Goal: Information Seeking & Learning: Learn about a topic

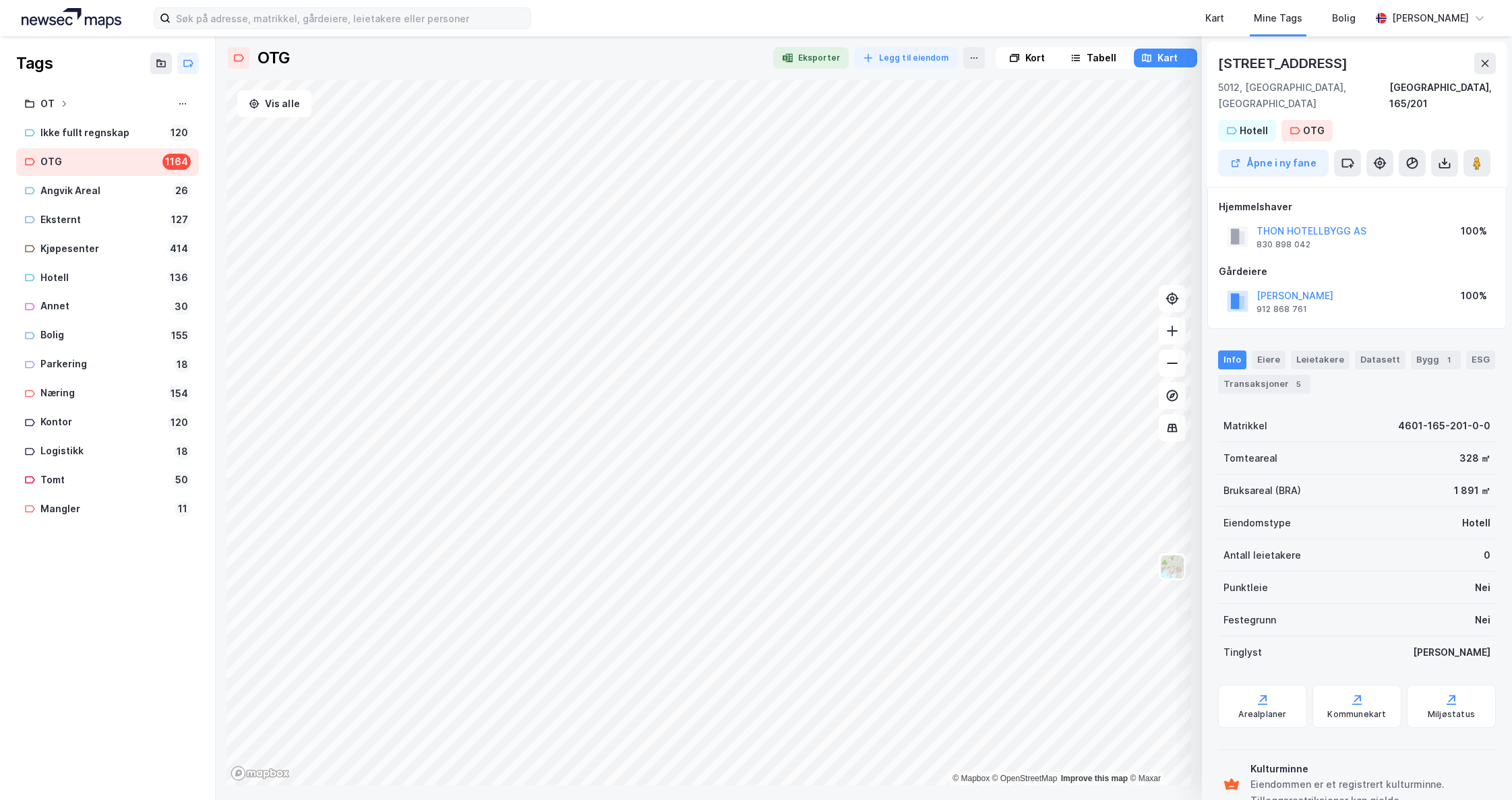
click at [442, 14] on div "Kart Mine Tags Bolig [PERSON_NAME] Tags OT Ikke fullt regnskap 120 OTG 1164 Ang…" at bounding box center [756, 400] width 1512 height 800
click at [813, 269] on icon "Map marker" at bounding box center [812, 266] width 10 height 10
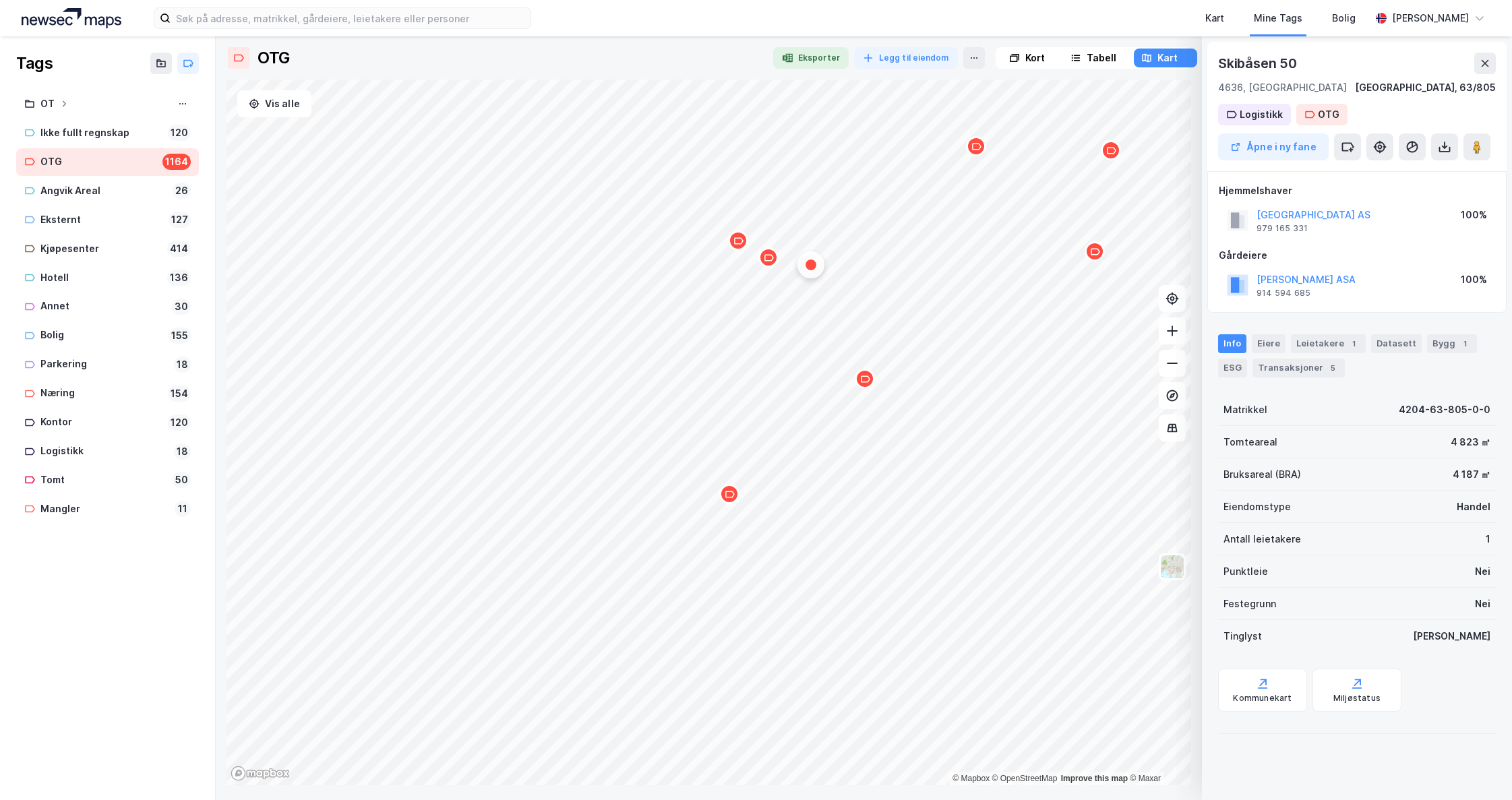
click at [733, 500] on div "Map marker" at bounding box center [729, 493] width 20 height 20
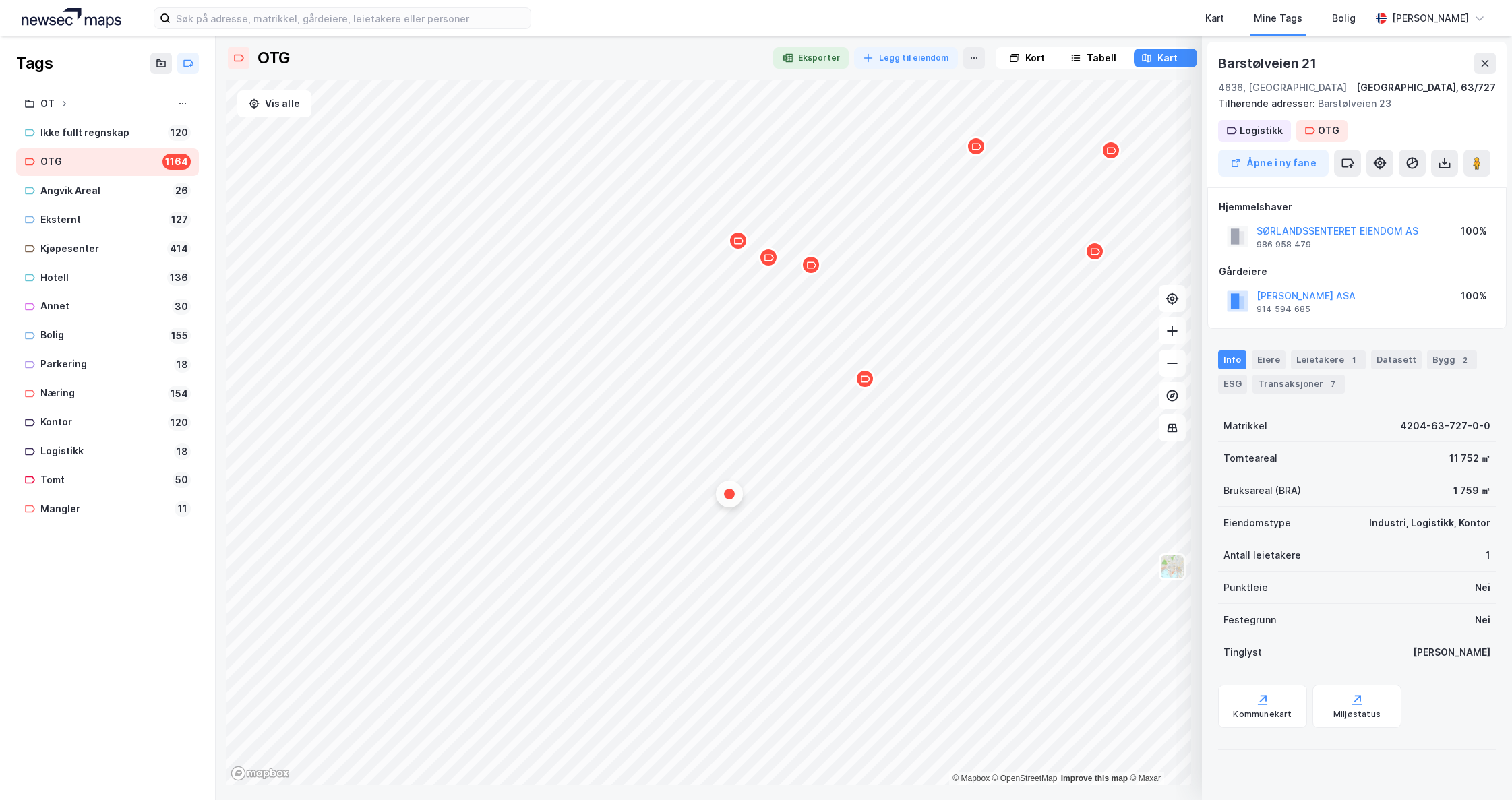
click at [1482, 59] on icon at bounding box center [1485, 63] width 11 height 11
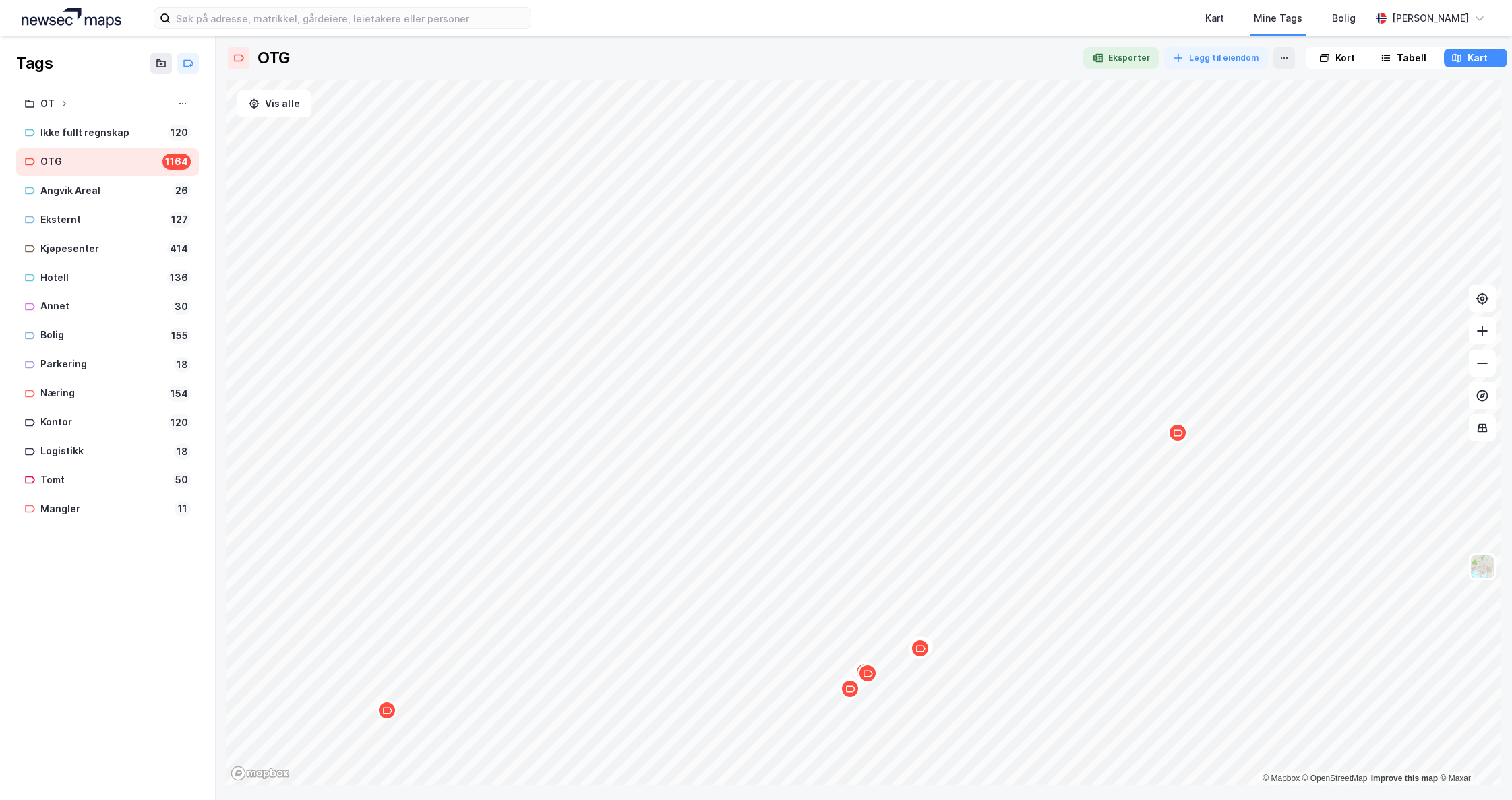
click at [1178, 435] on icon "Map marker" at bounding box center [1178, 433] width 9 height 7
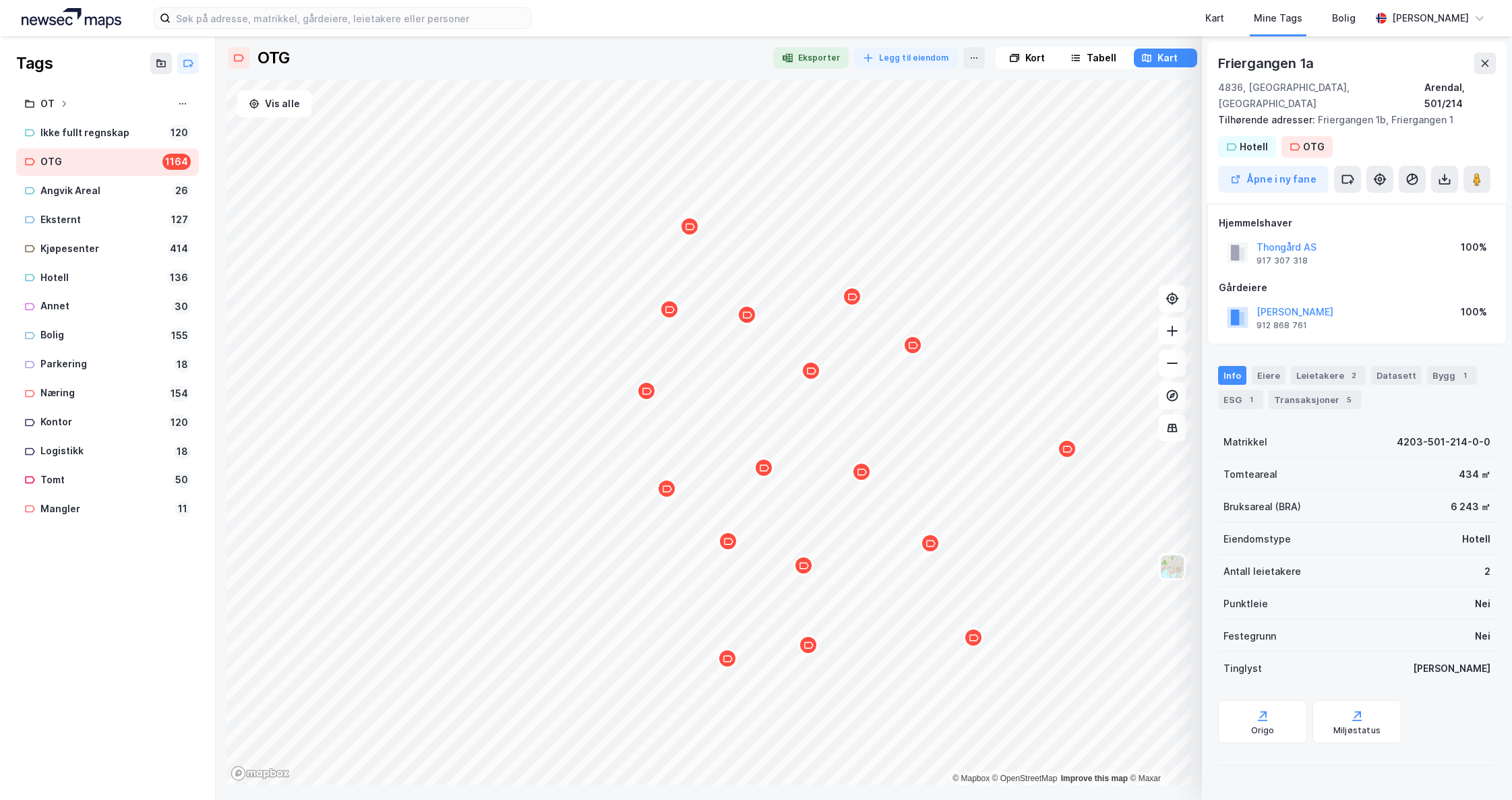
click at [975, 643] on div "Map marker" at bounding box center [973, 637] width 20 height 20
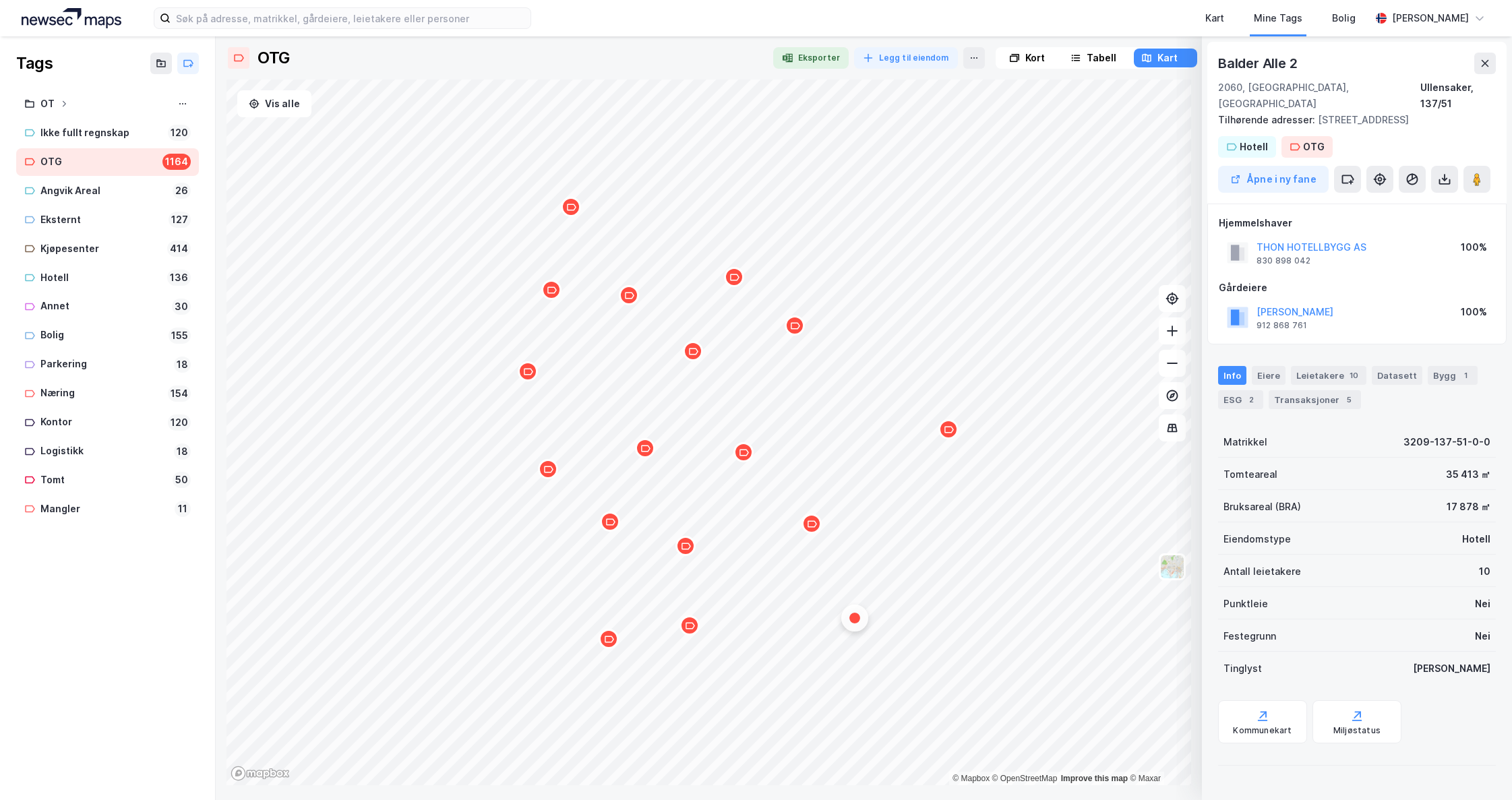
click at [695, 352] on icon "Map marker" at bounding box center [693, 352] width 10 height 10
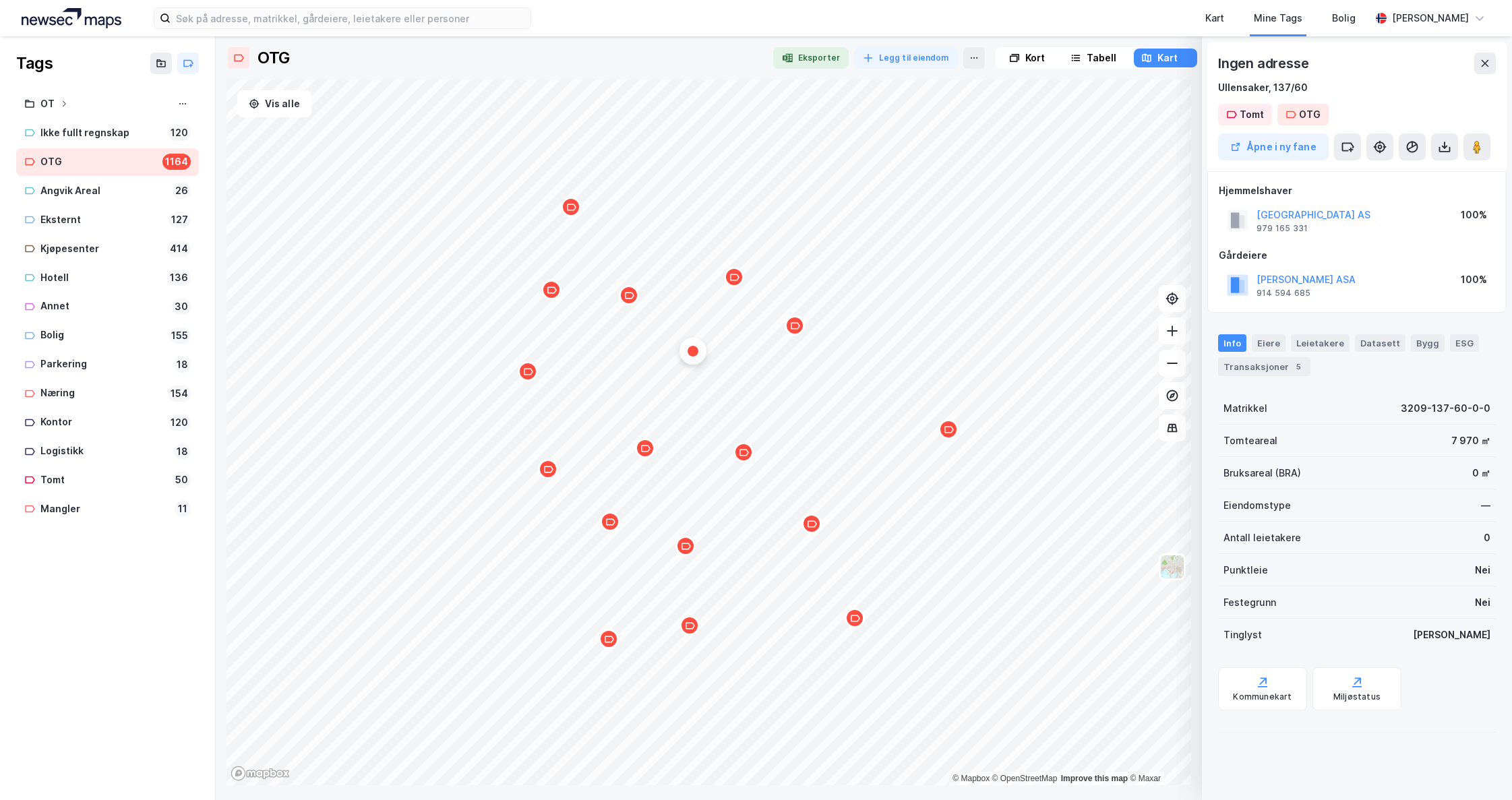
click at [737, 279] on icon "Map marker" at bounding box center [735, 277] width 9 height 7
click at [555, 291] on icon "Map marker" at bounding box center [552, 291] width 10 height 10
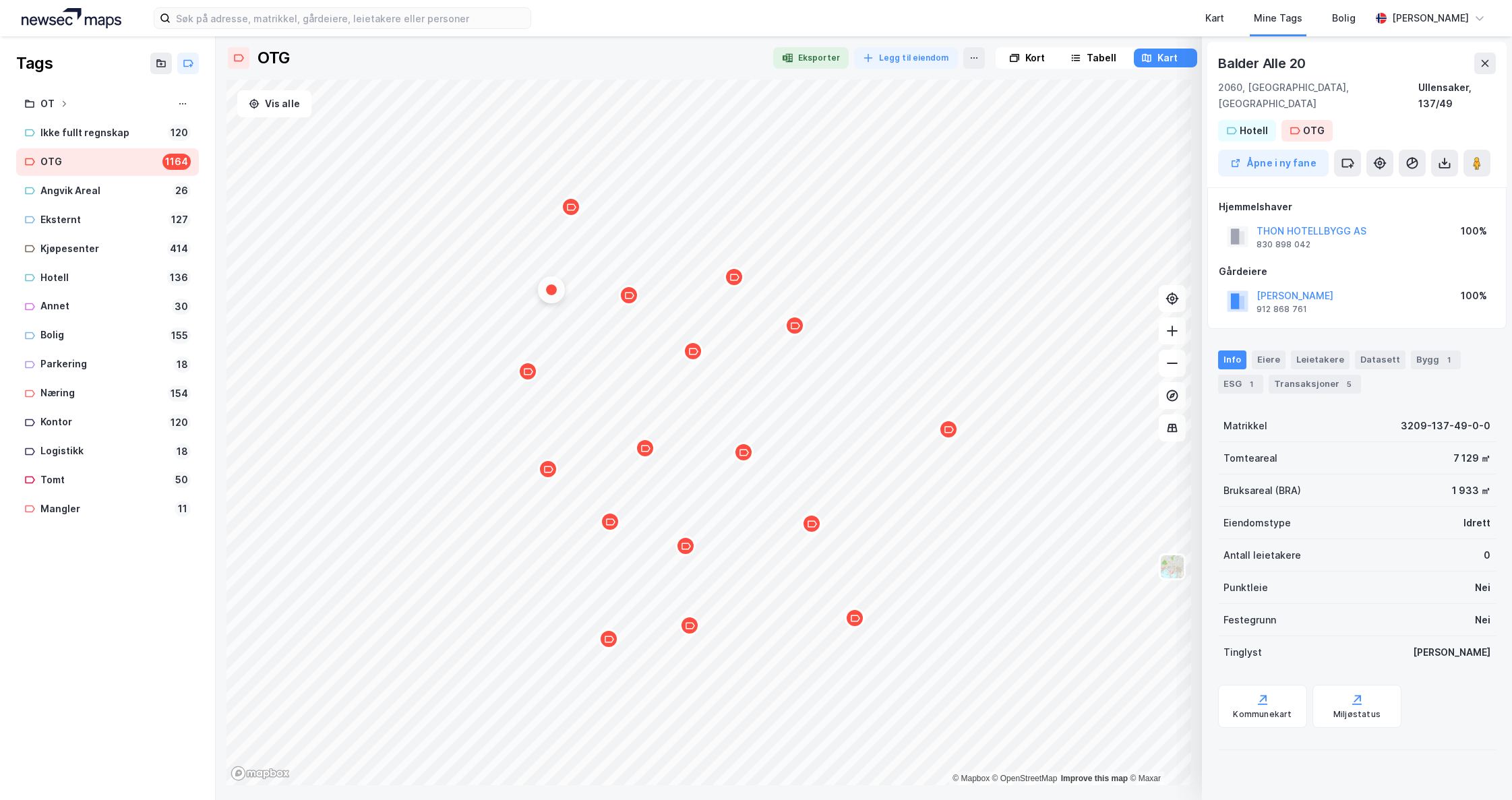
click at [578, 209] on div "Map marker" at bounding box center [570, 206] width 20 height 20
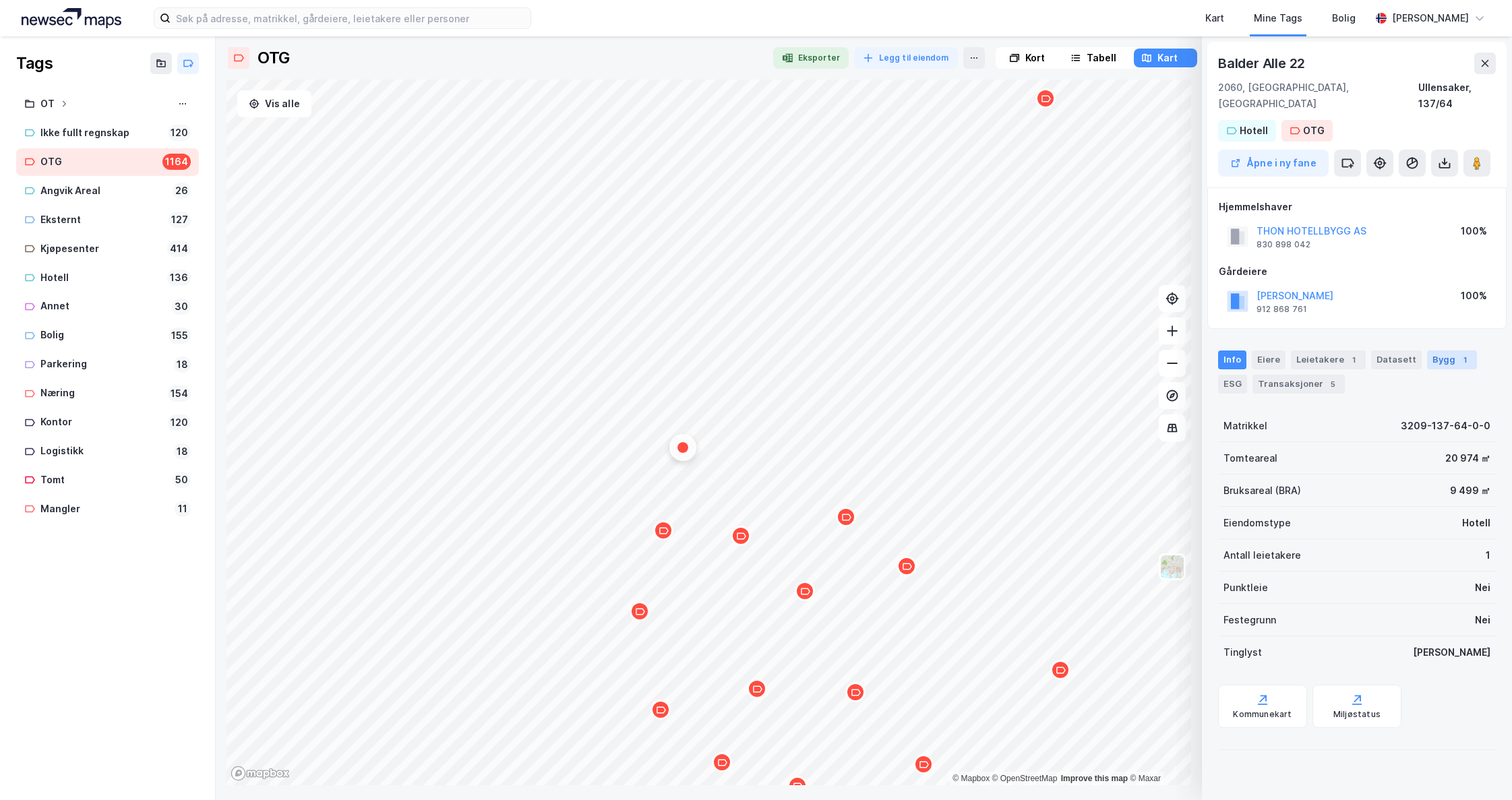
click at [1436, 350] on div "Bygg 1" at bounding box center [1452, 359] width 50 height 19
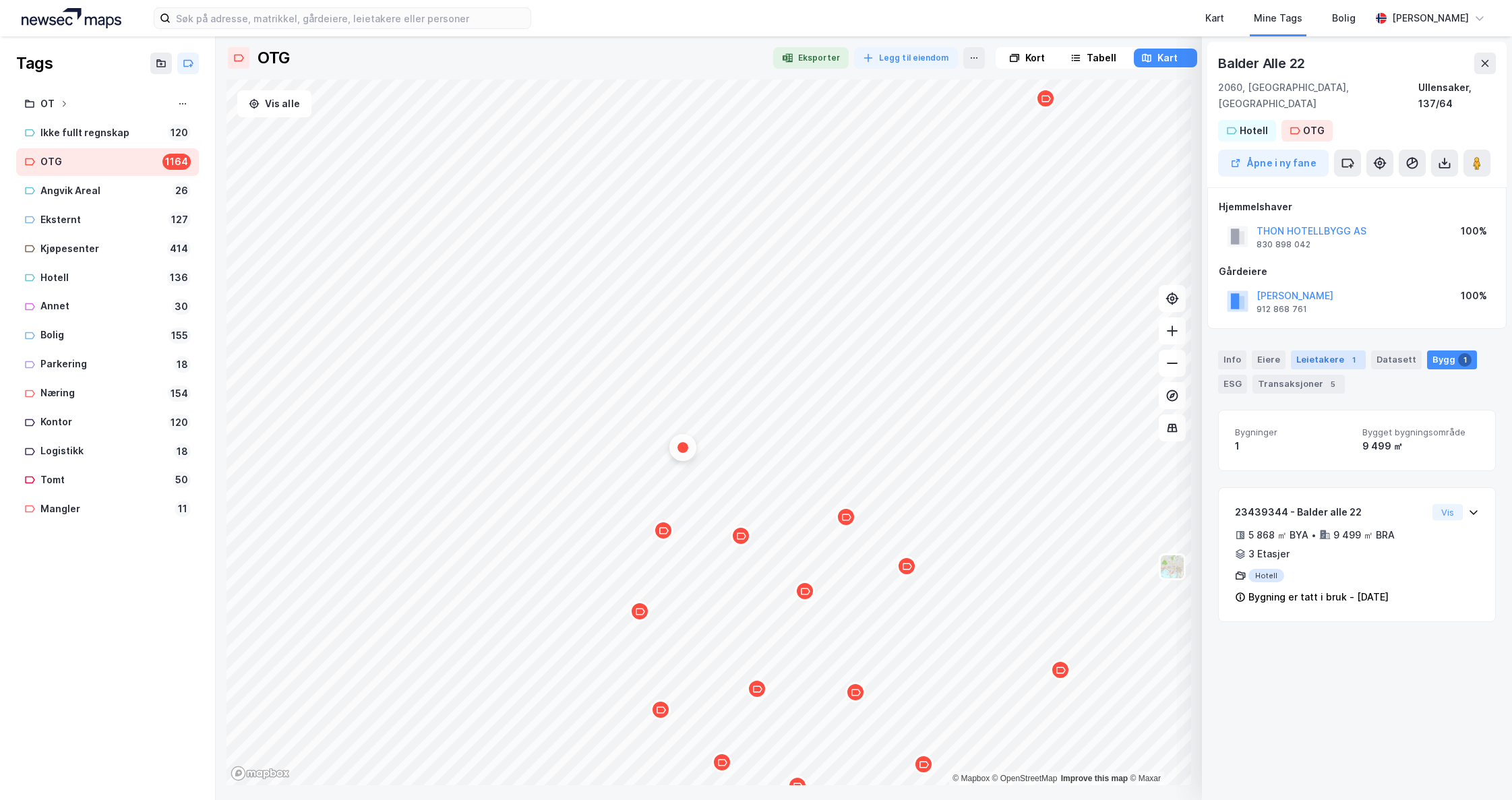
click at [1307, 350] on div "Leietakere 1" at bounding box center [1328, 359] width 75 height 19
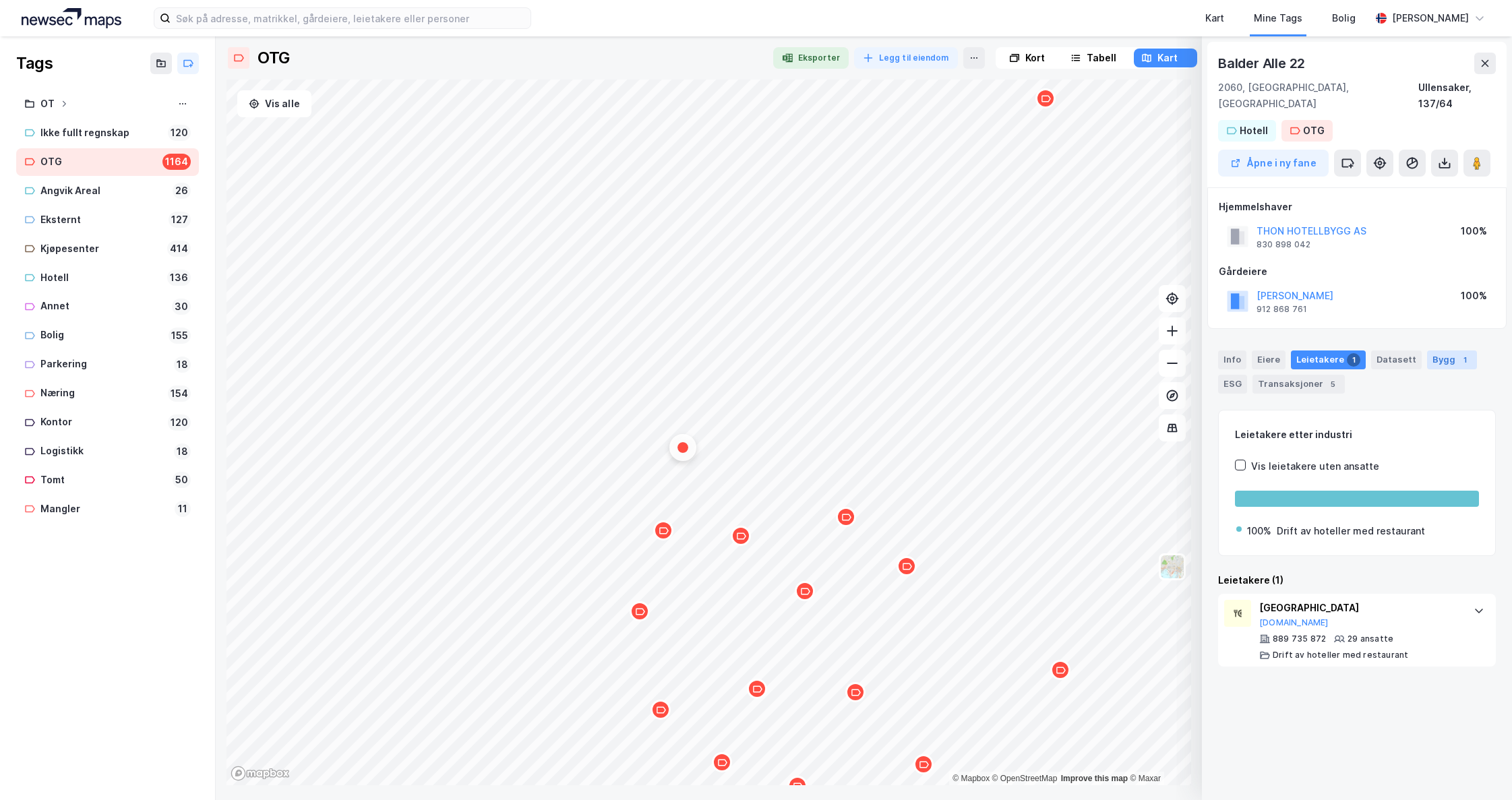
click at [1434, 350] on div "Bygg 1" at bounding box center [1452, 359] width 50 height 19
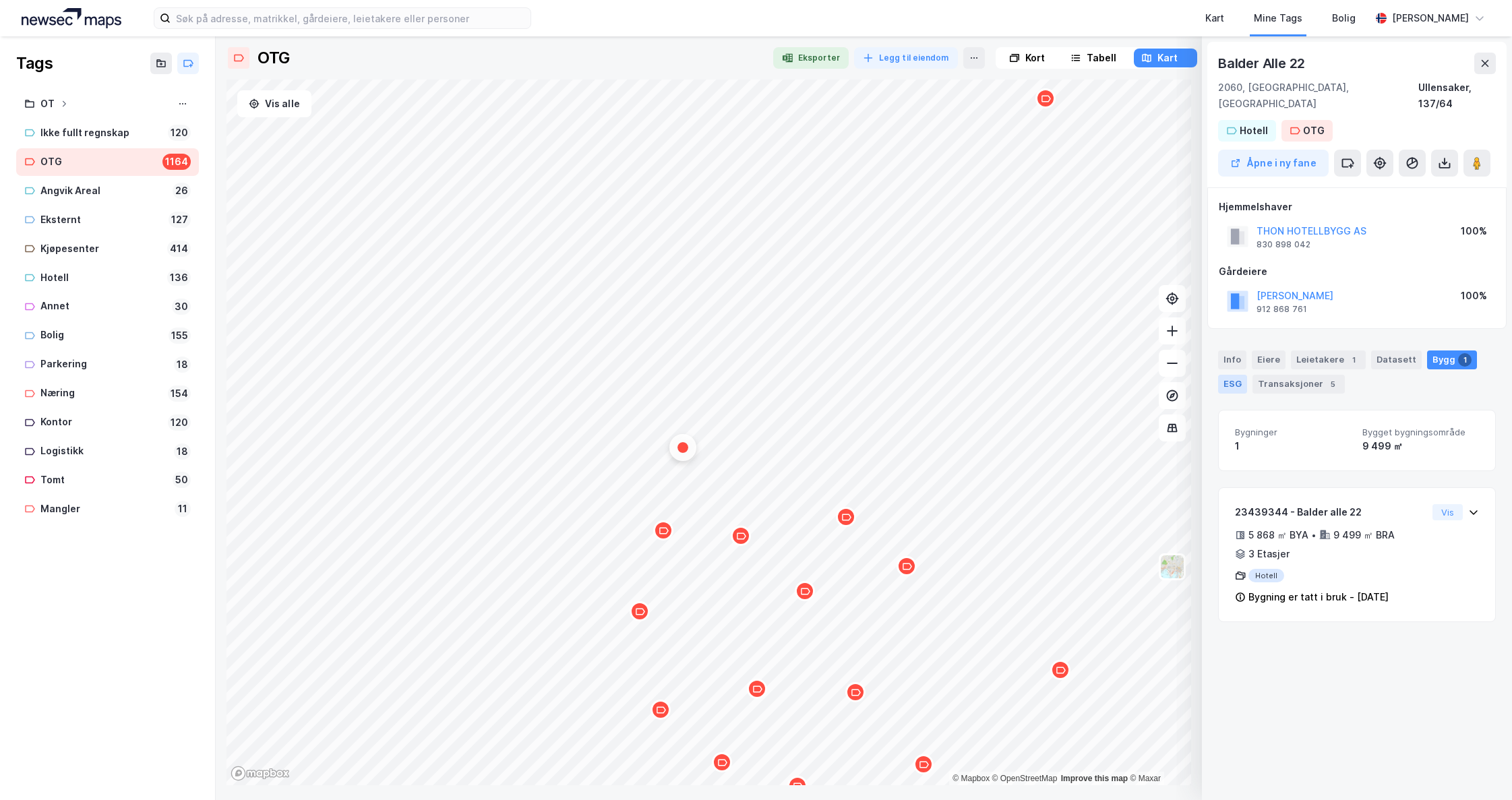
click at [1230, 375] on div "ESG" at bounding box center [1233, 384] width 29 height 19
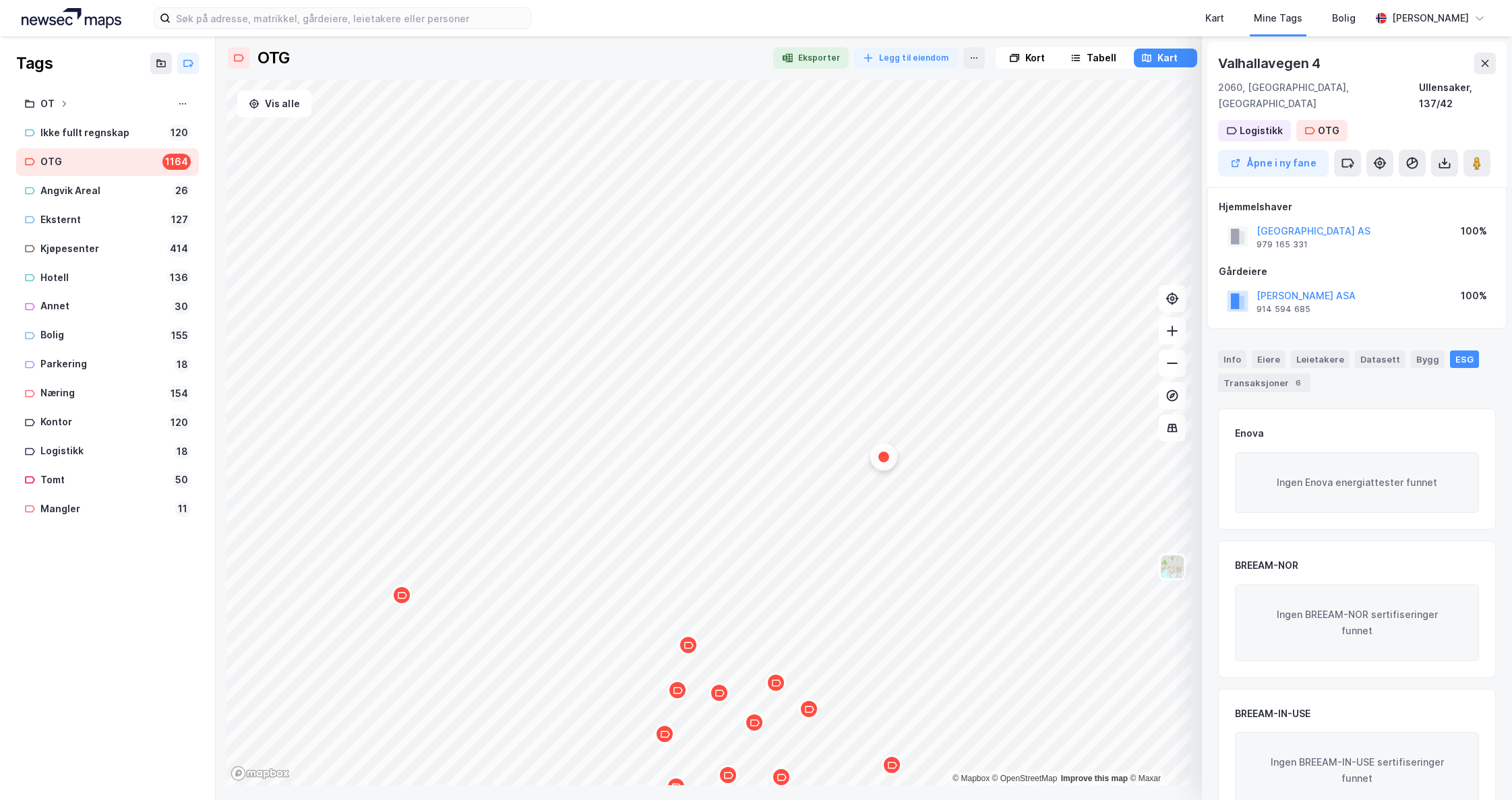
drag, startPoint x: 963, startPoint y: 11, endPoint x: 963, endPoint y: 25, distance: 14.0
click at [965, 11] on div "Kart Mine Tags Bolig" at bounding box center [983, 18] width 775 height 36
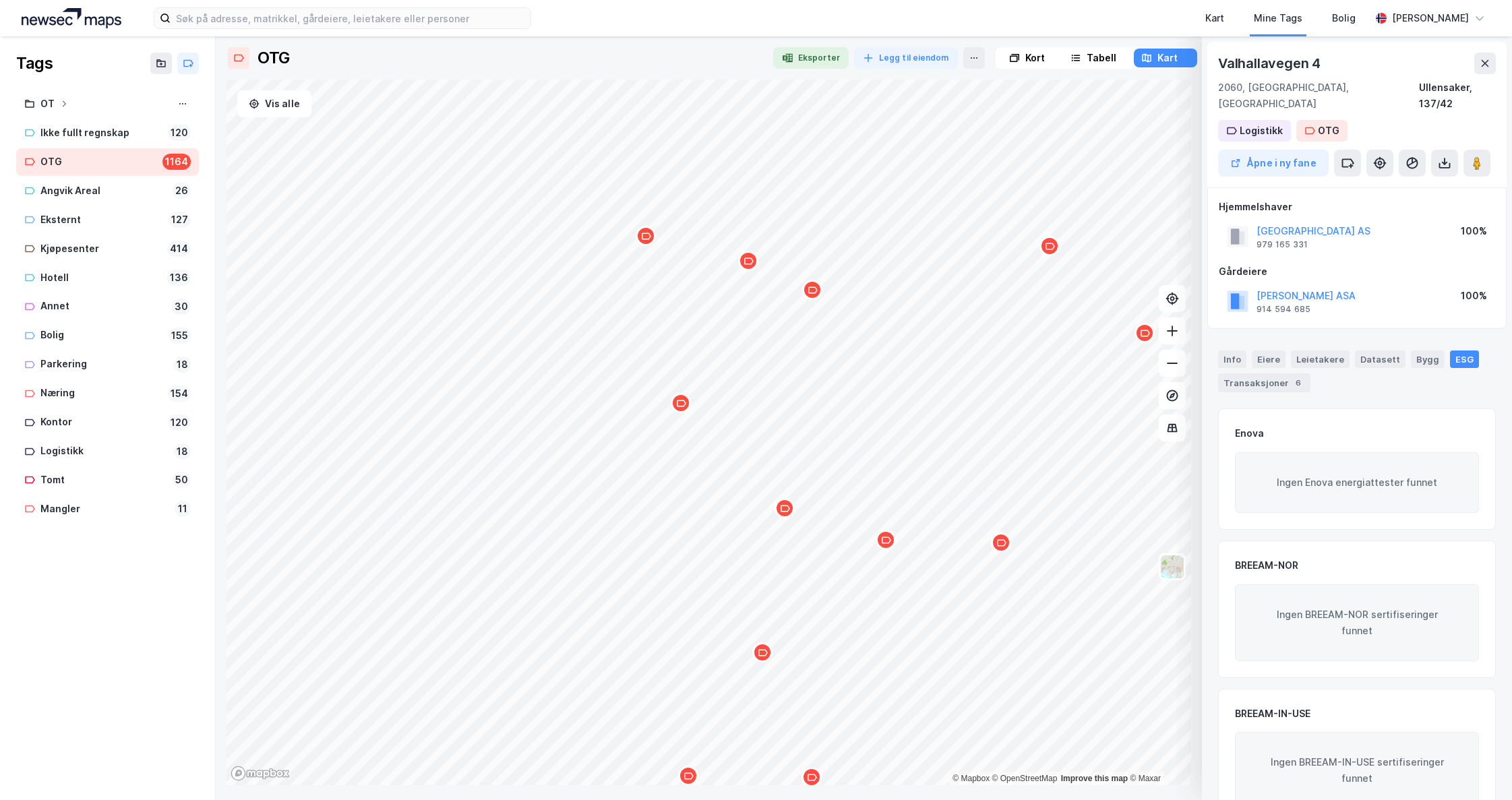
click at [649, 240] on icon "Map marker" at bounding box center [646, 236] width 10 height 10
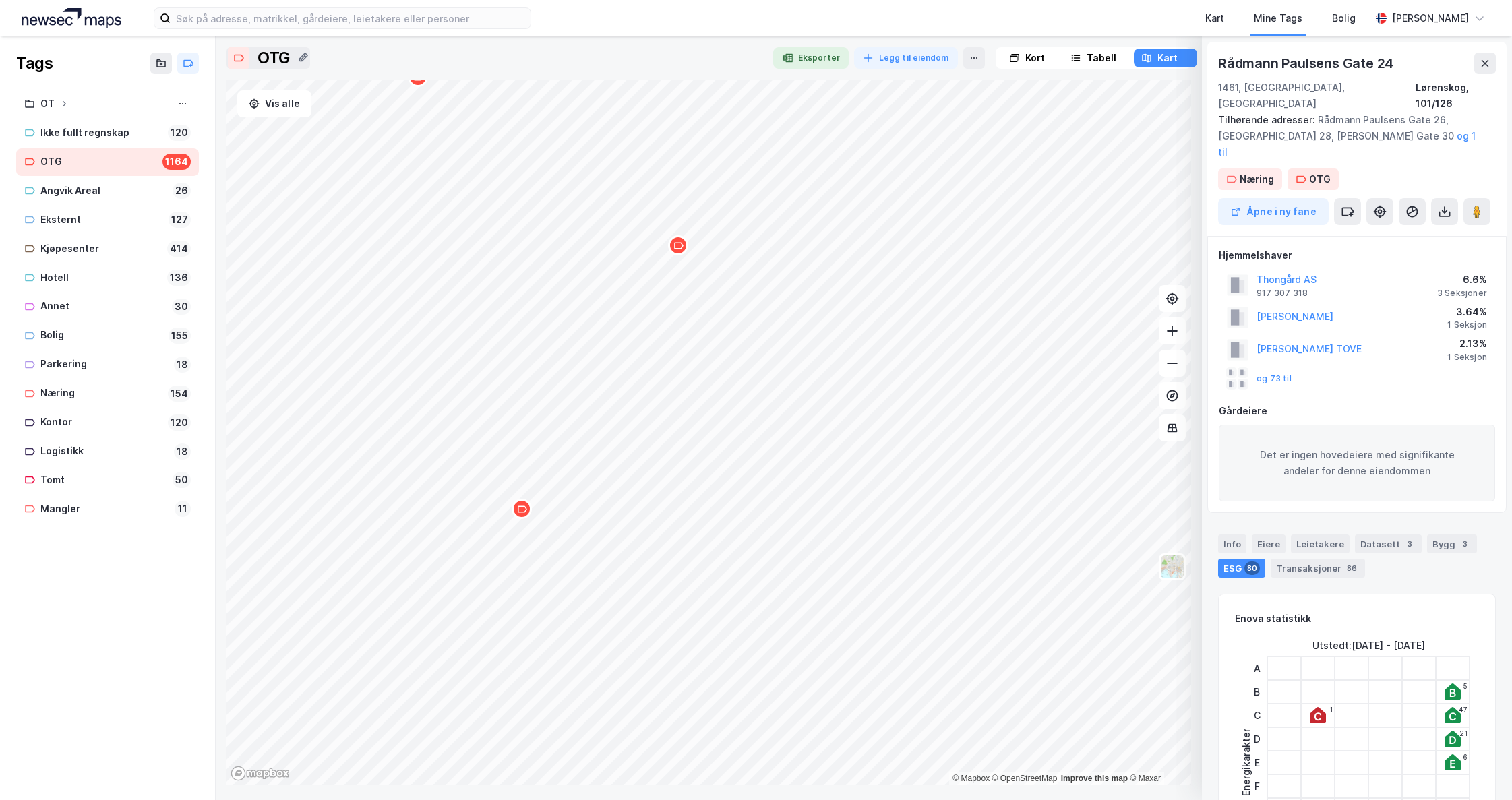
click at [681, 249] on icon "Map marker" at bounding box center [679, 246] width 10 height 10
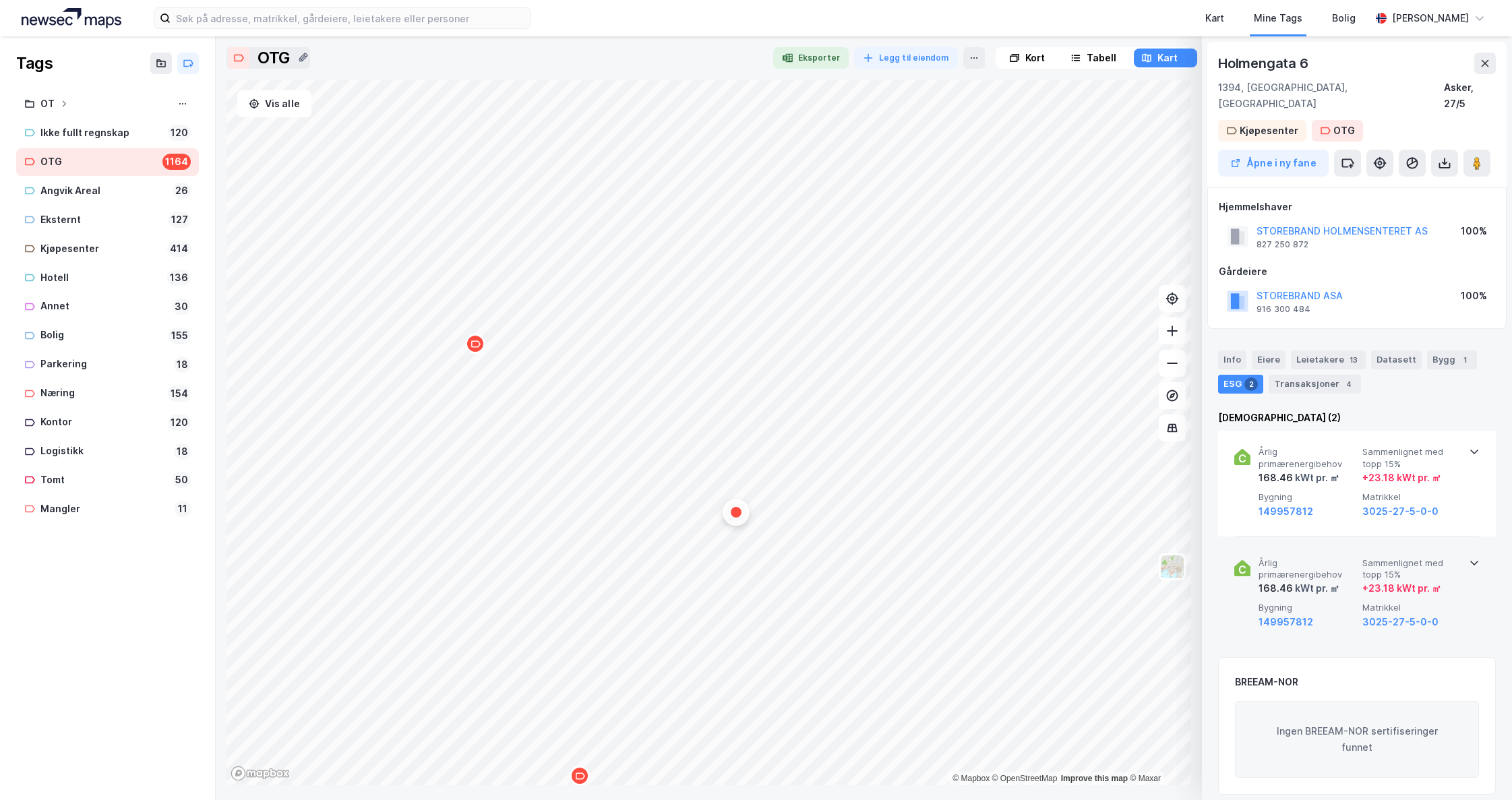
click at [1472, 560] on icon at bounding box center [1474, 562] width 8 height 4
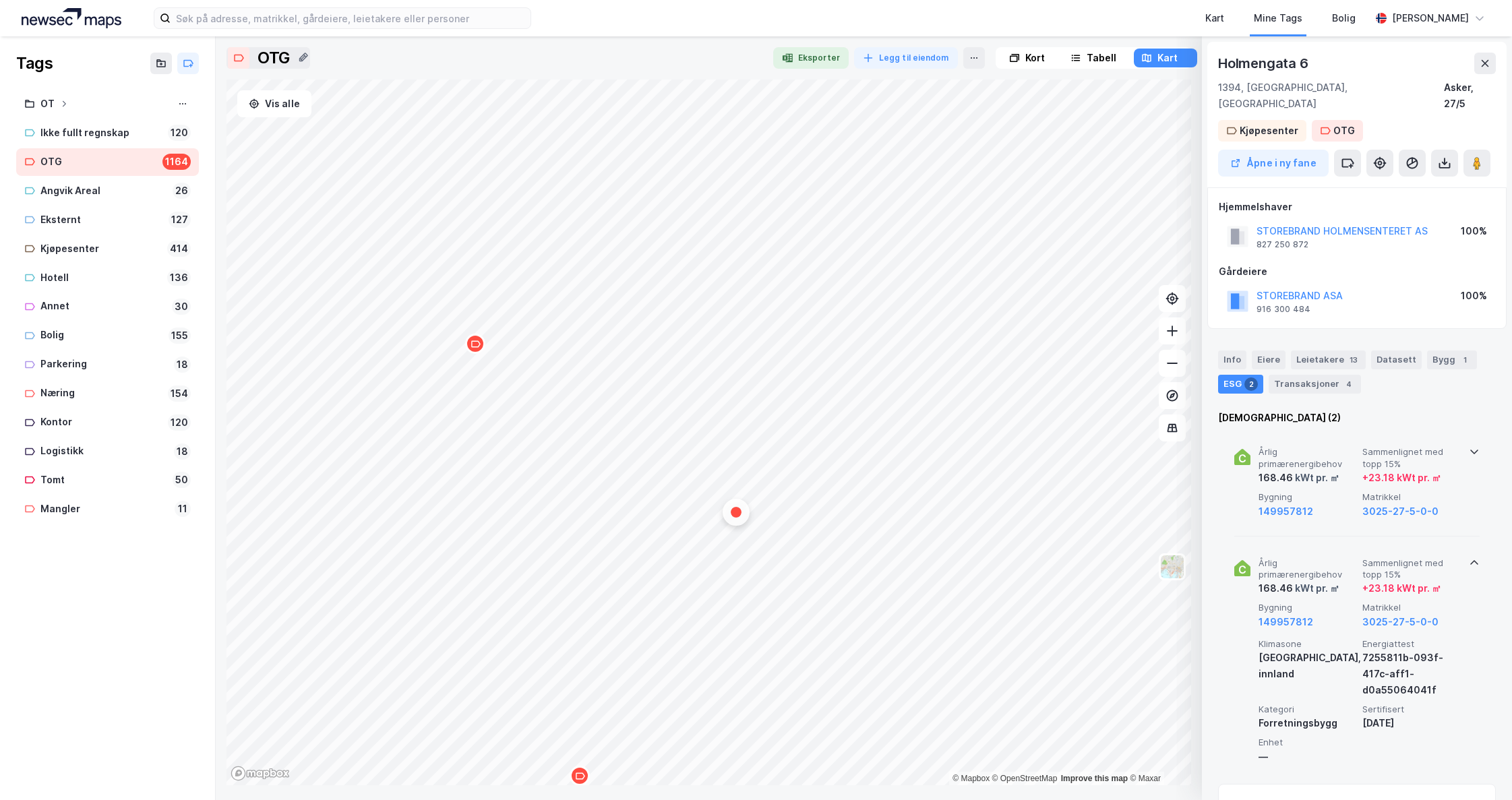
click at [1471, 450] on icon at bounding box center [1474, 452] width 8 height 4
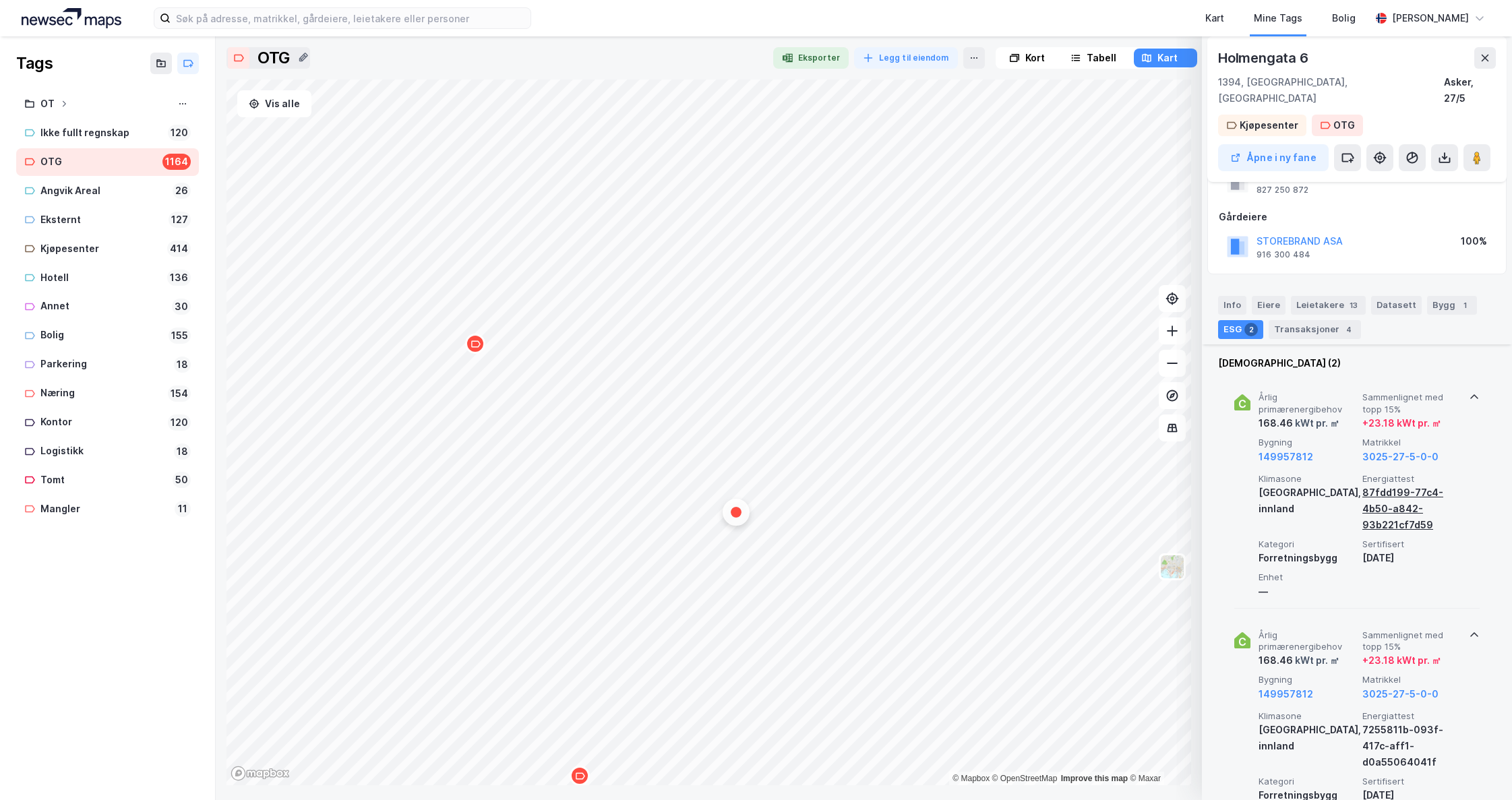
scroll to position [270, 0]
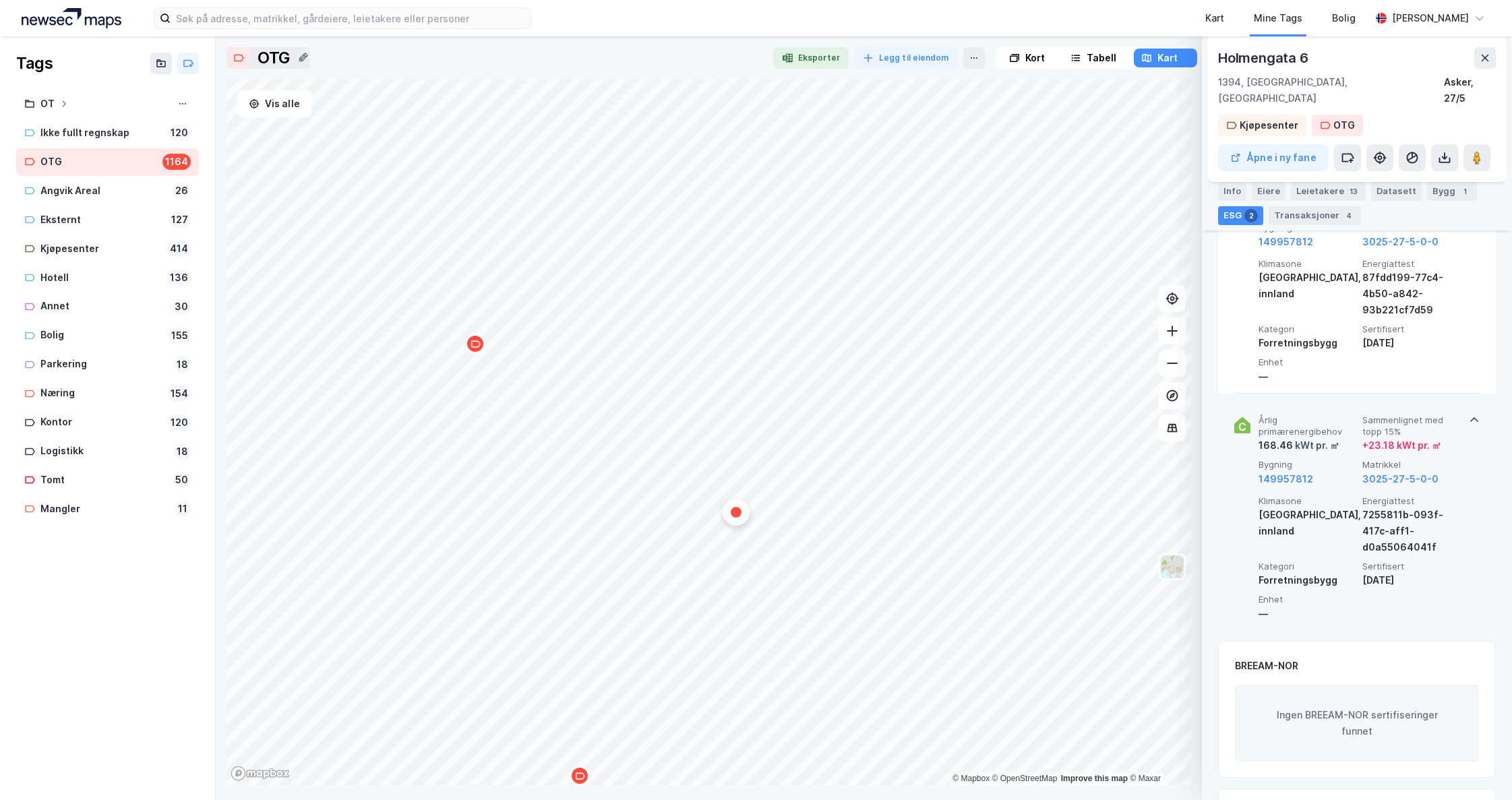
click at [481, 352] on div "Map marker" at bounding box center [474, 343] width 20 height 20
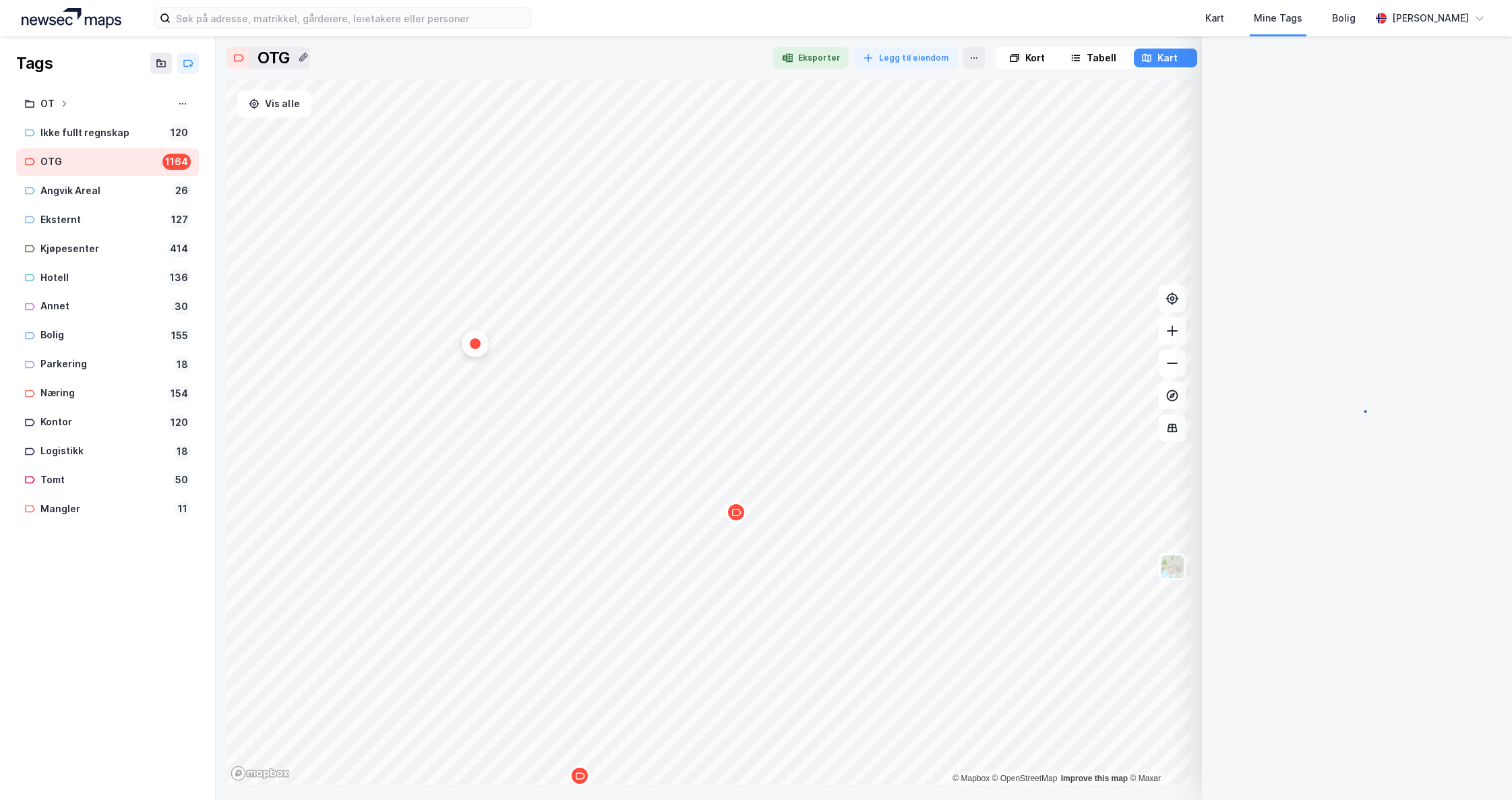
scroll to position [27, 0]
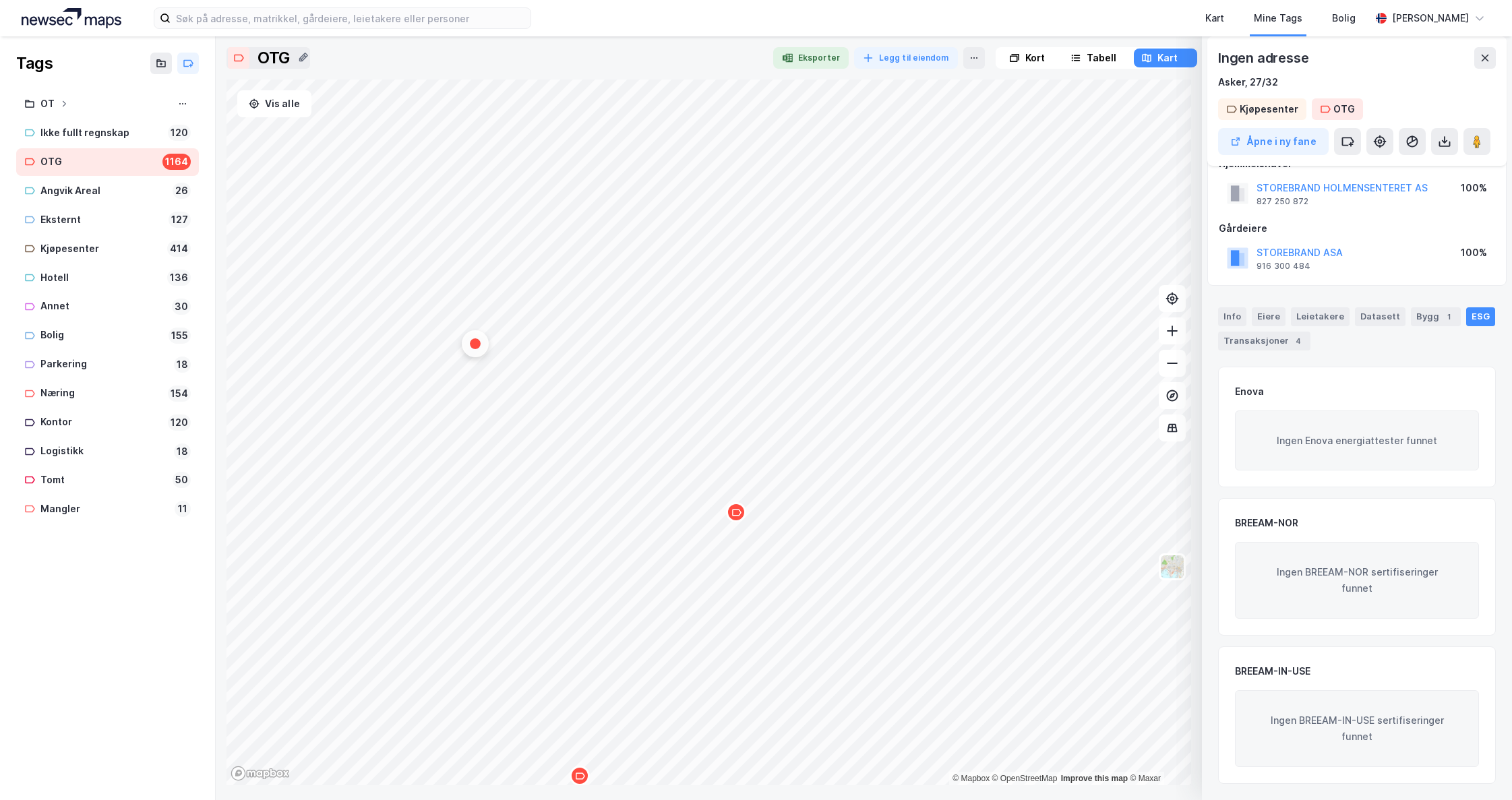
click at [740, 518] on div "Map marker" at bounding box center [736, 511] width 20 height 20
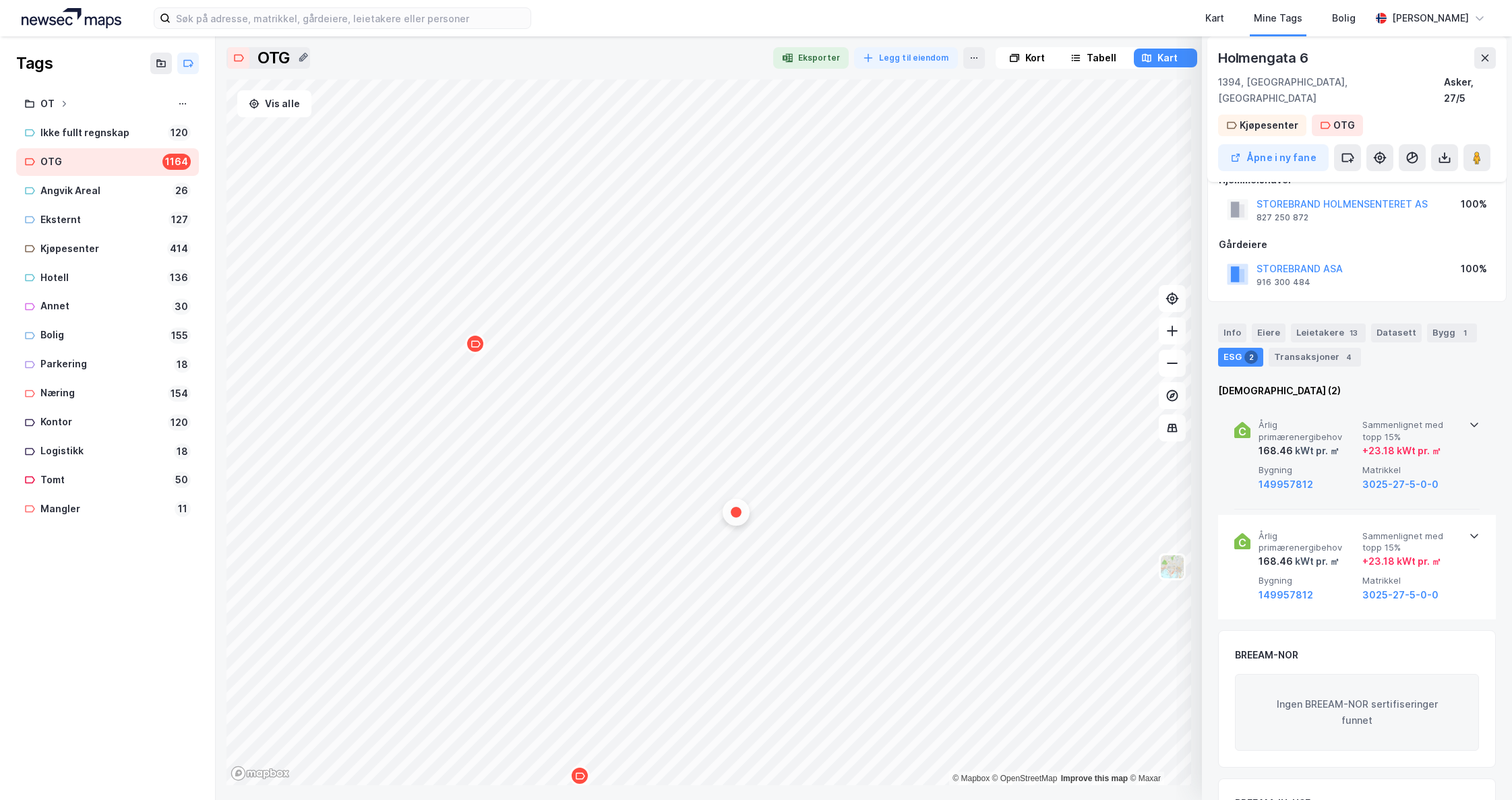
click at [1469, 419] on icon at bounding box center [1474, 424] width 11 height 11
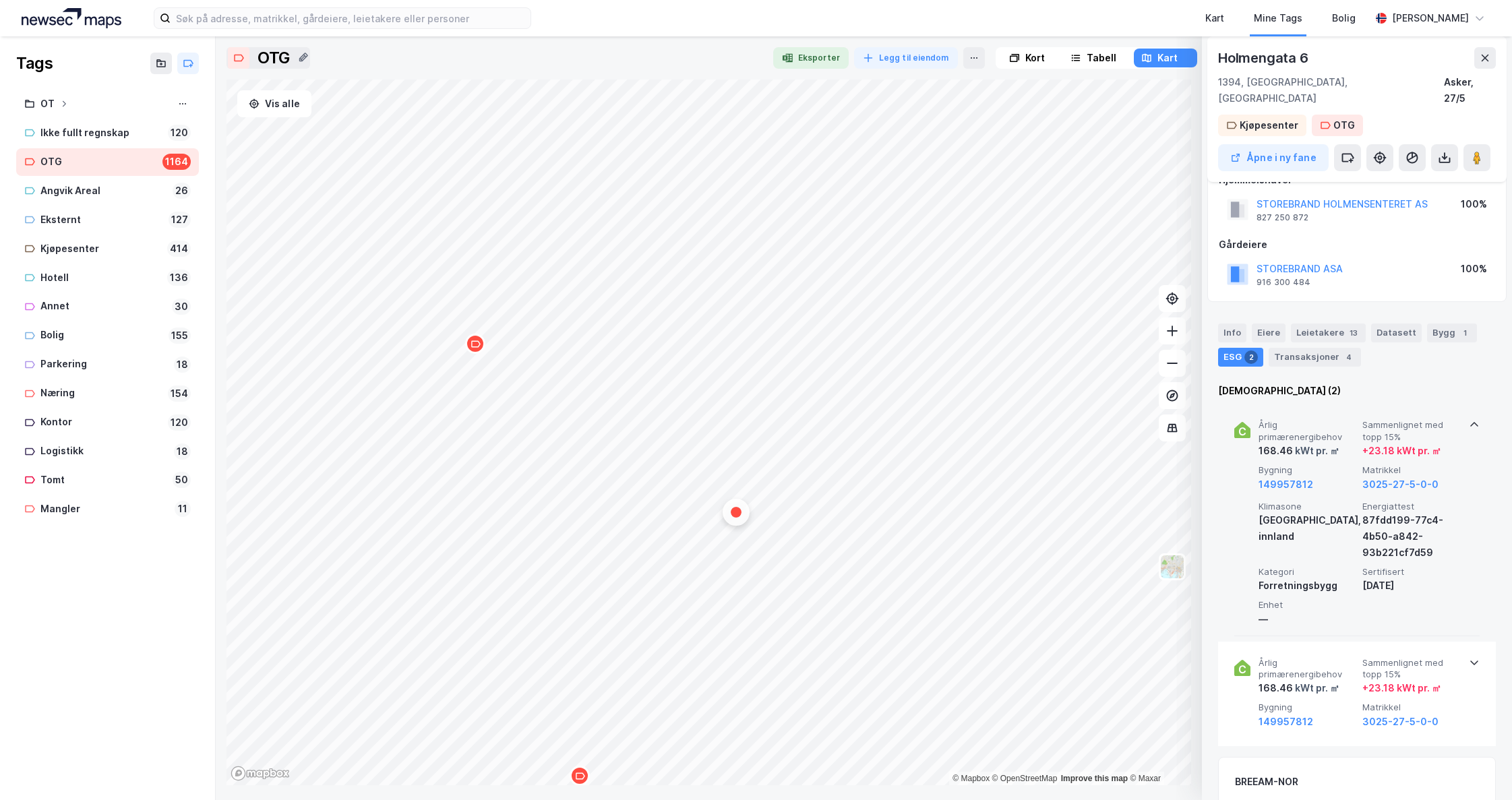
click at [1469, 419] on icon at bounding box center [1474, 424] width 11 height 11
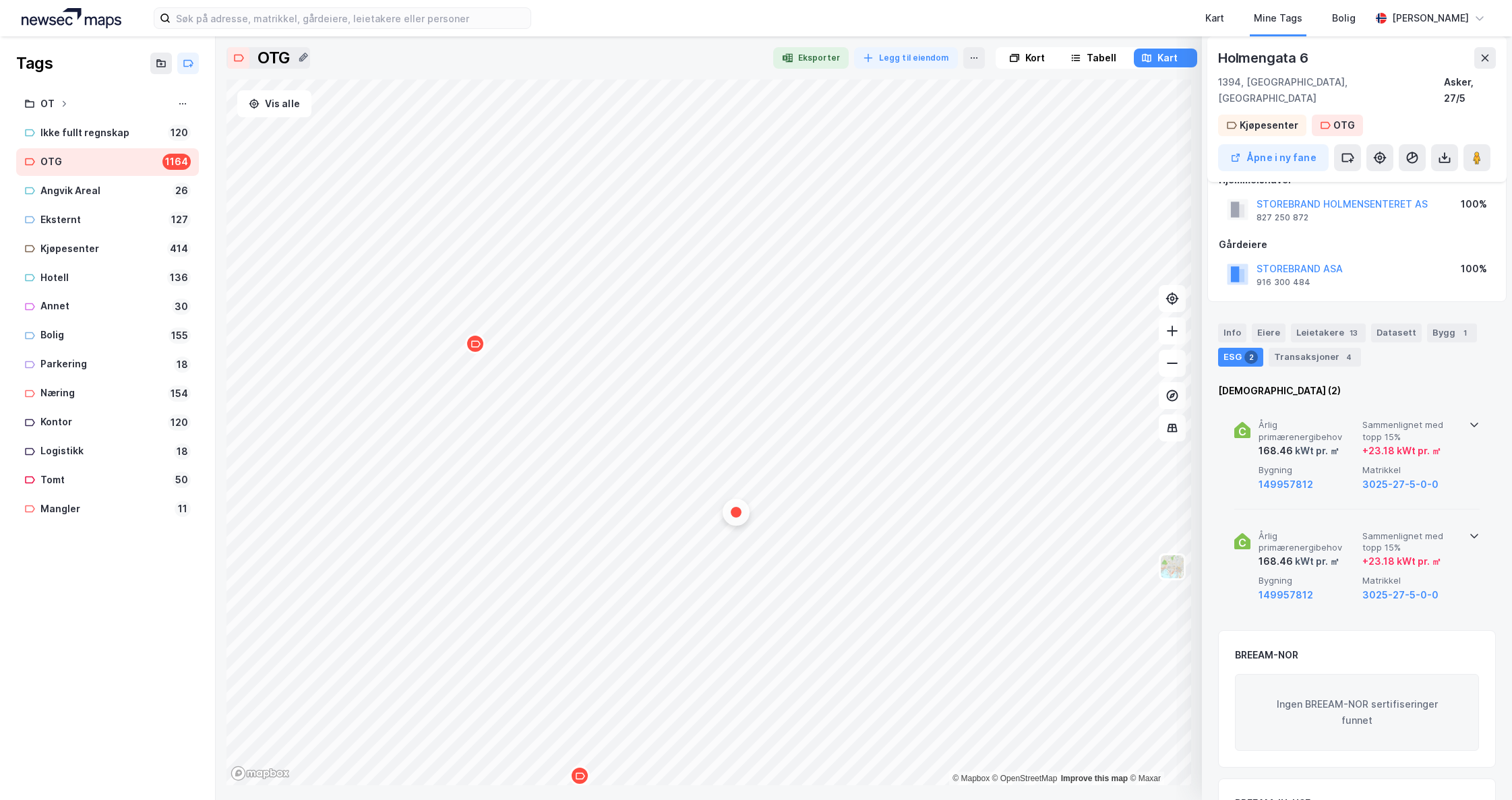
click at [1471, 534] on icon at bounding box center [1474, 535] width 8 height 4
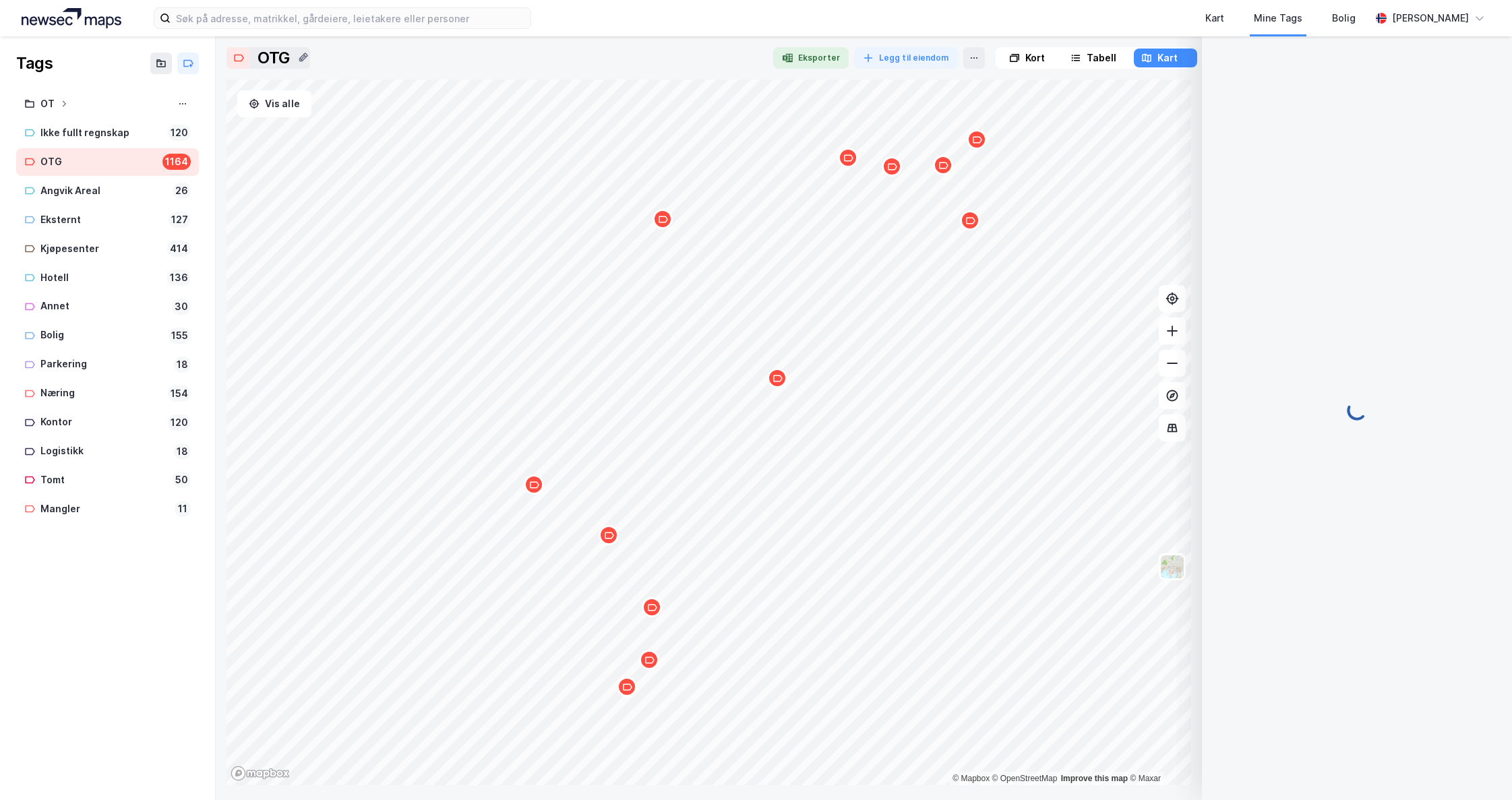
scroll to position [0, 0]
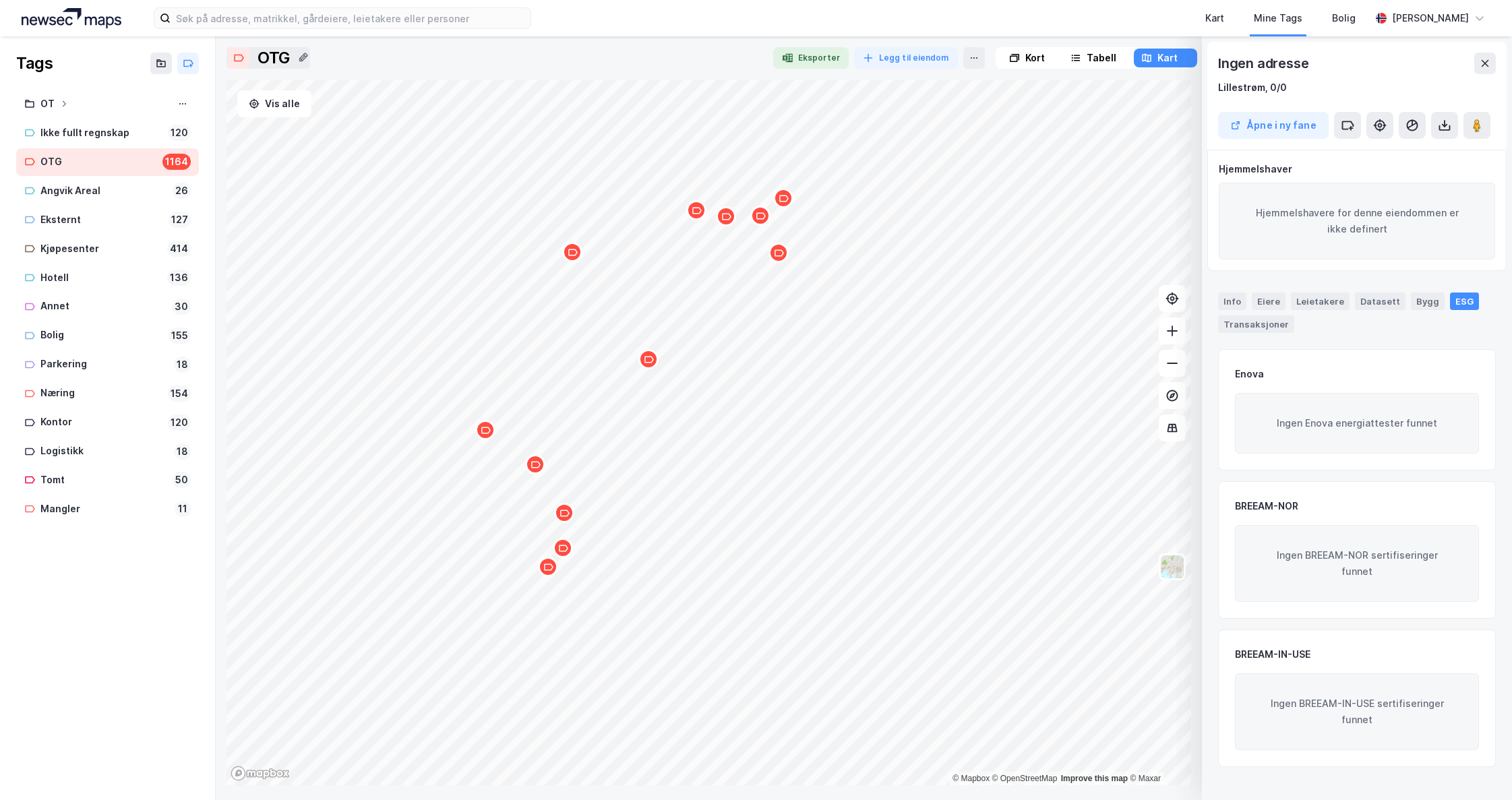
click at [567, 517] on icon "Map marker" at bounding box center [565, 513] width 10 height 10
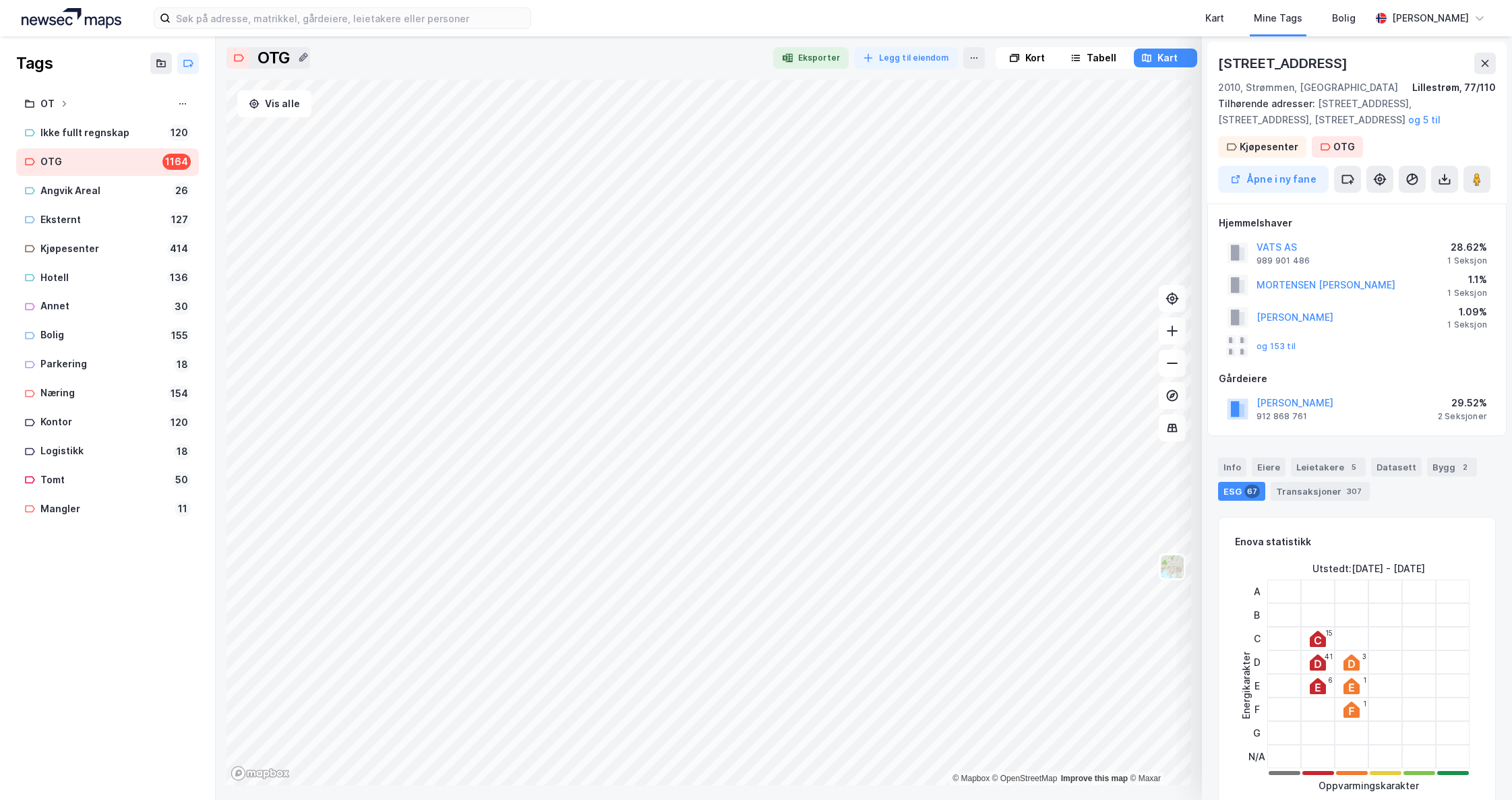
click at [883, 23] on div "Kart Mine Tags Bolig [PERSON_NAME] Tags OT Ikke fullt regnskap 120 OTG 1164 Ang…" at bounding box center [756, 400] width 1512 height 800
click at [657, 323] on icon "Map marker" at bounding box center [658, 324] width 10 height 10
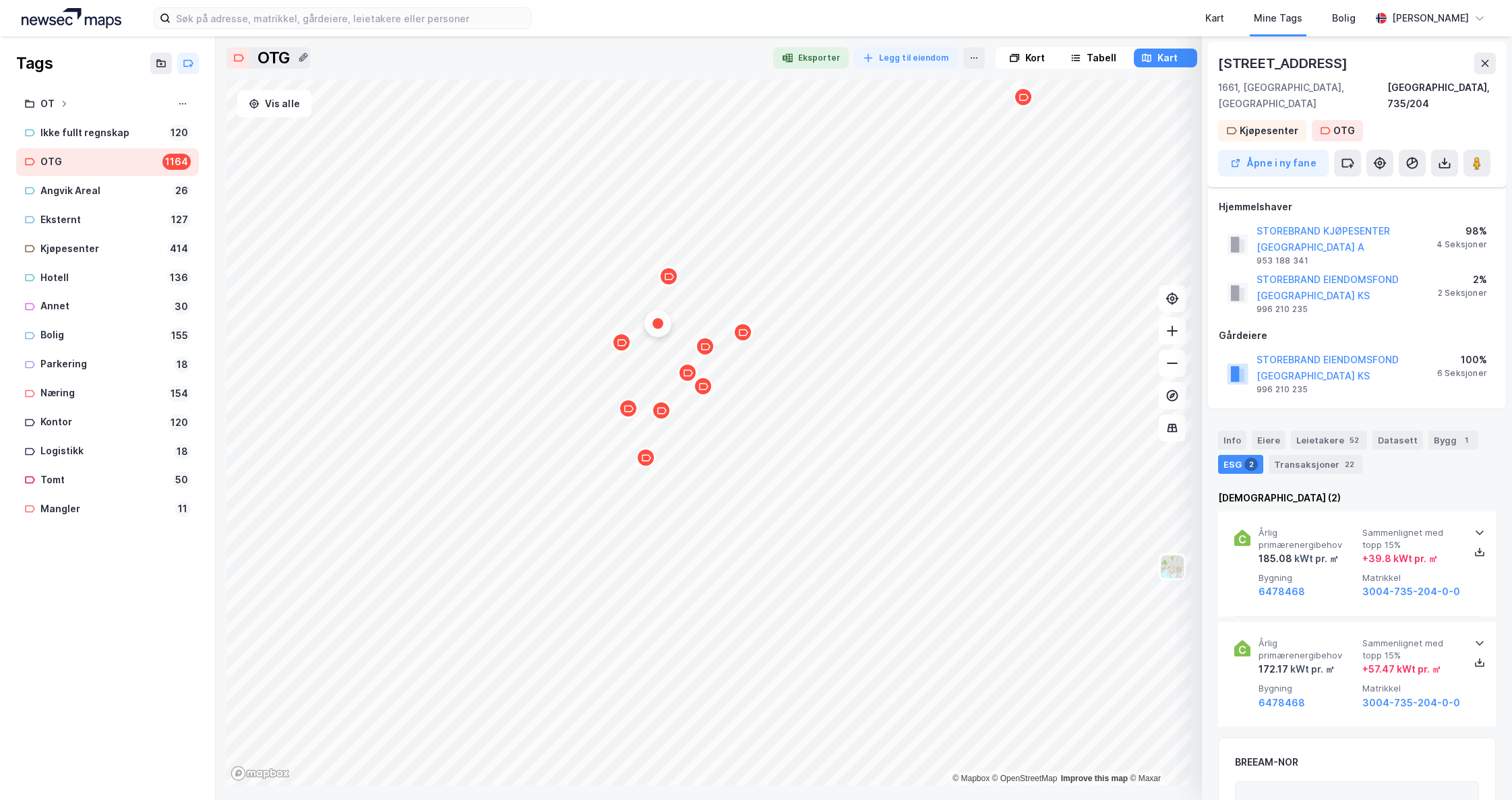
scroll to position [27, 0]
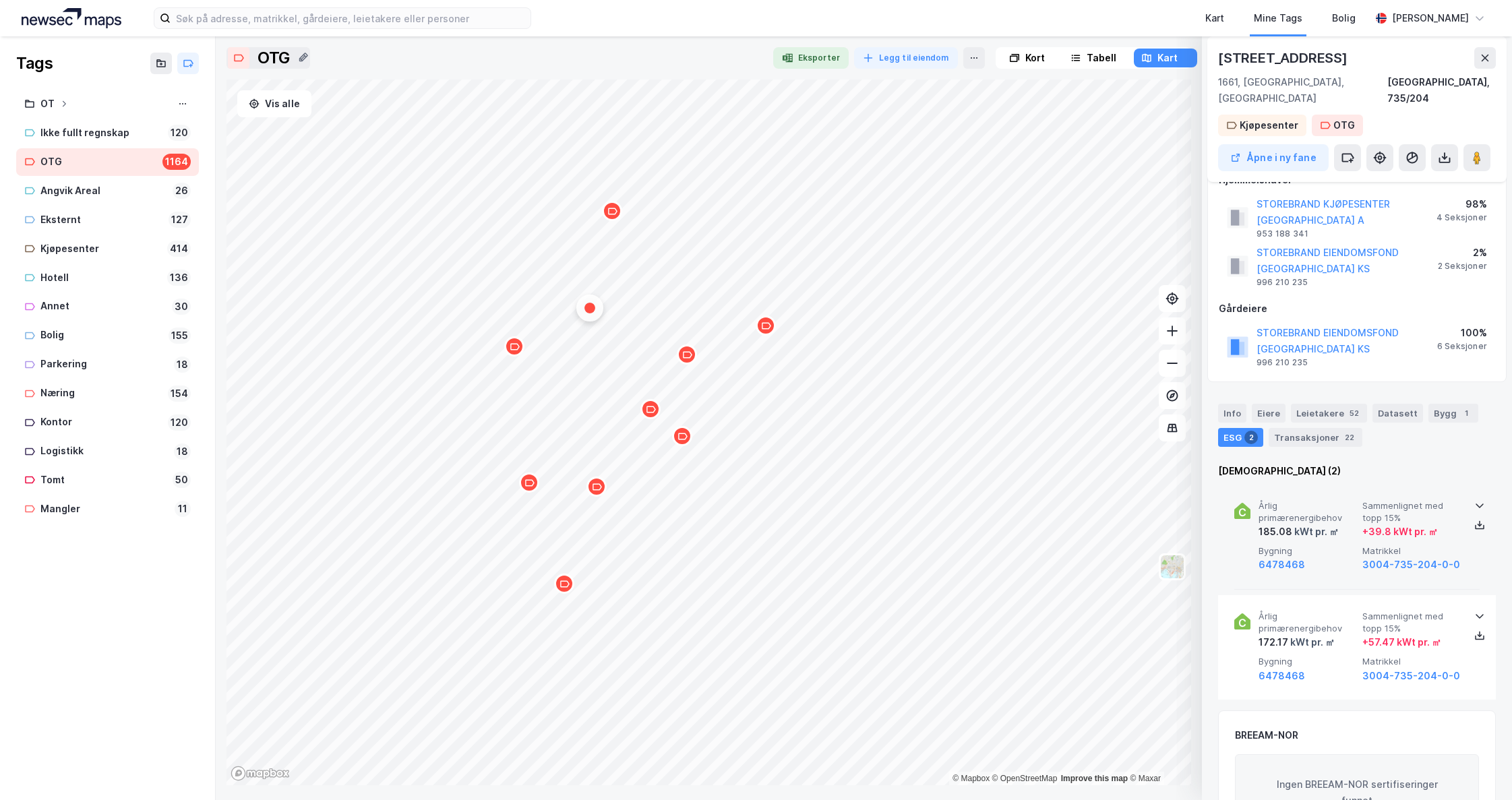
click at [1477, 500] on icon at bounding box center [1479, 505] width 11 height 11
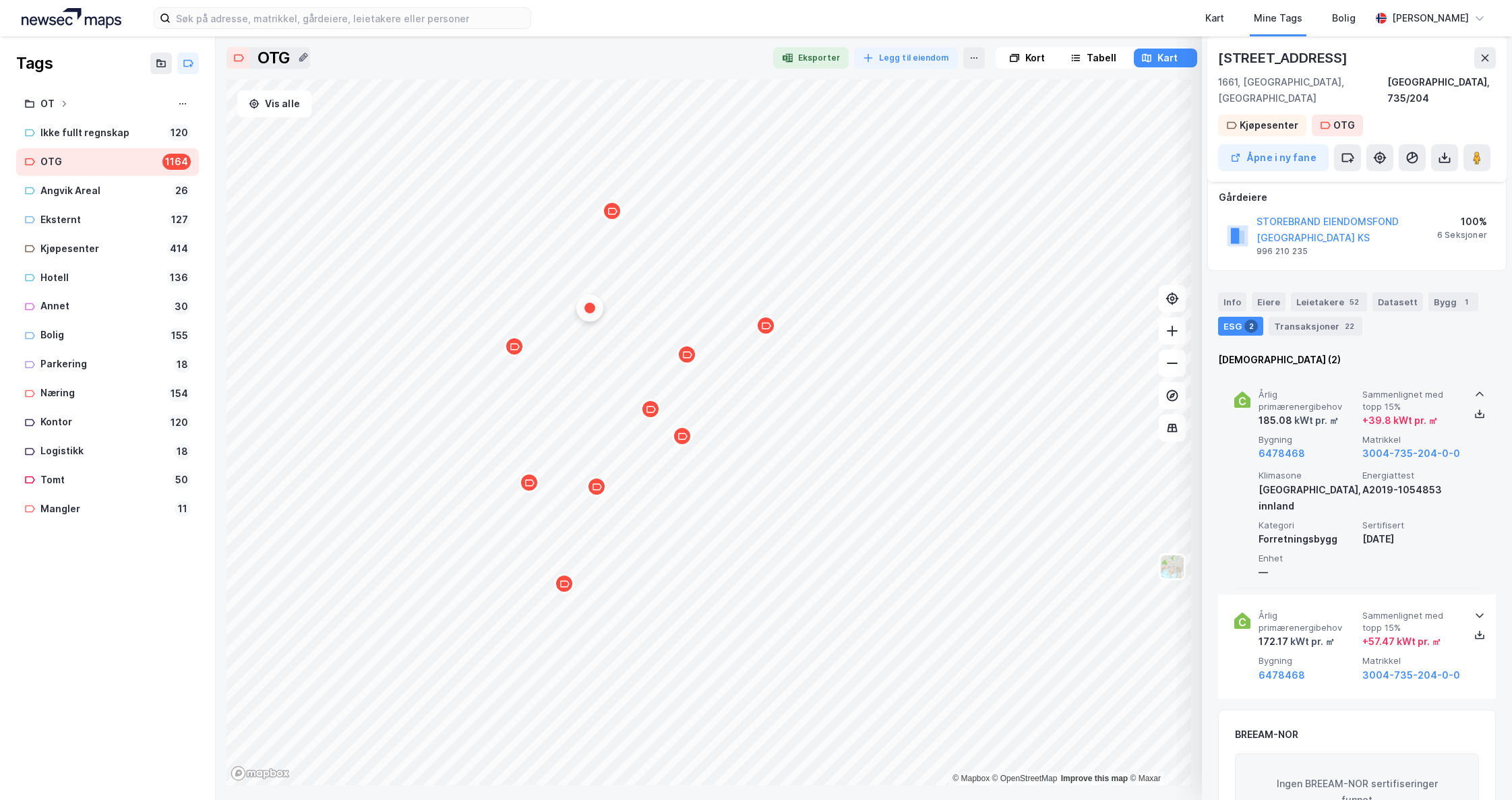
scroll to position [162, 0]
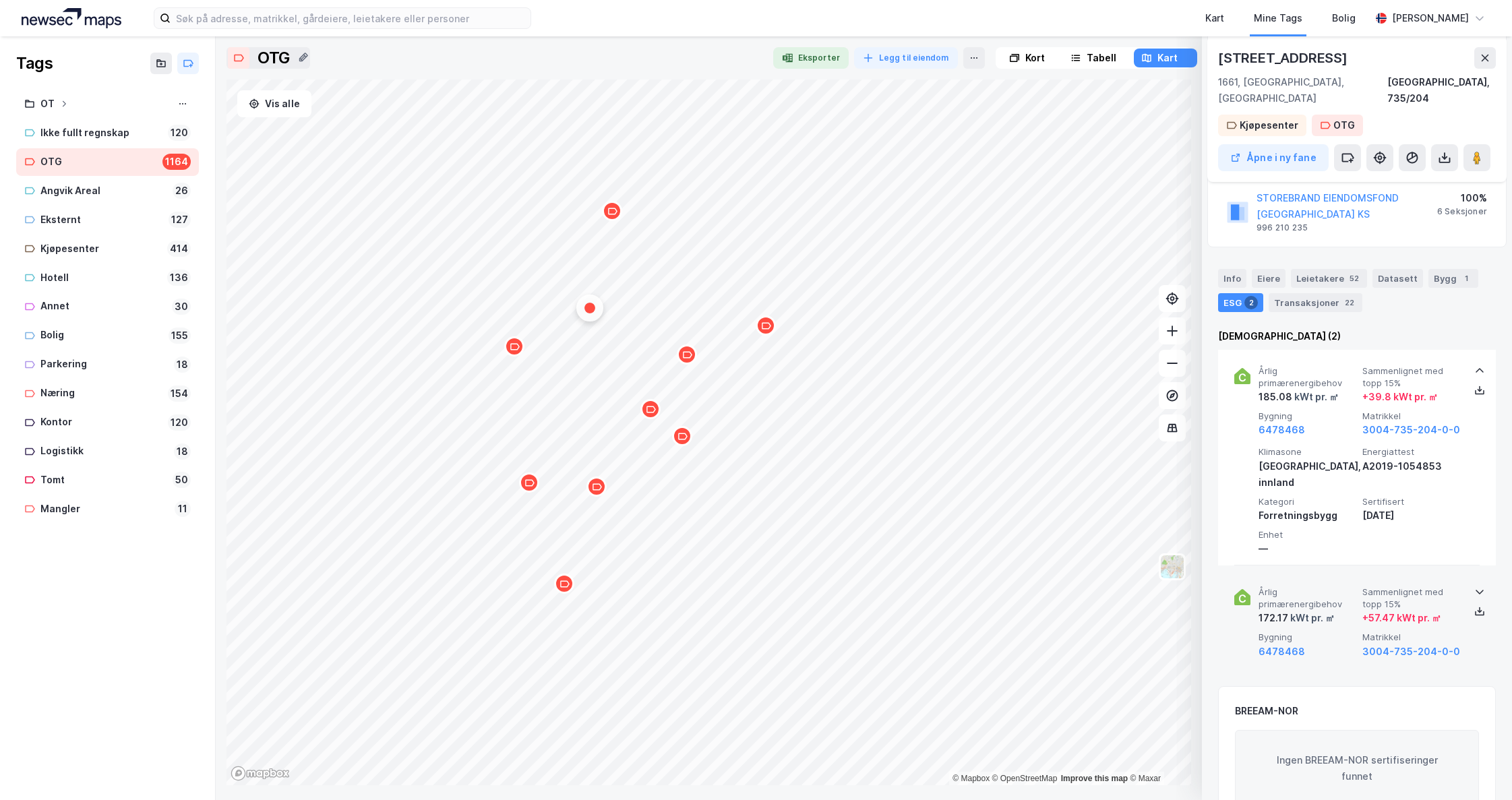
click at [1474, 586] on icon at bounding box center [1479, 591] width 11 height 11
